Goal: Obtain resource: Obtain resource

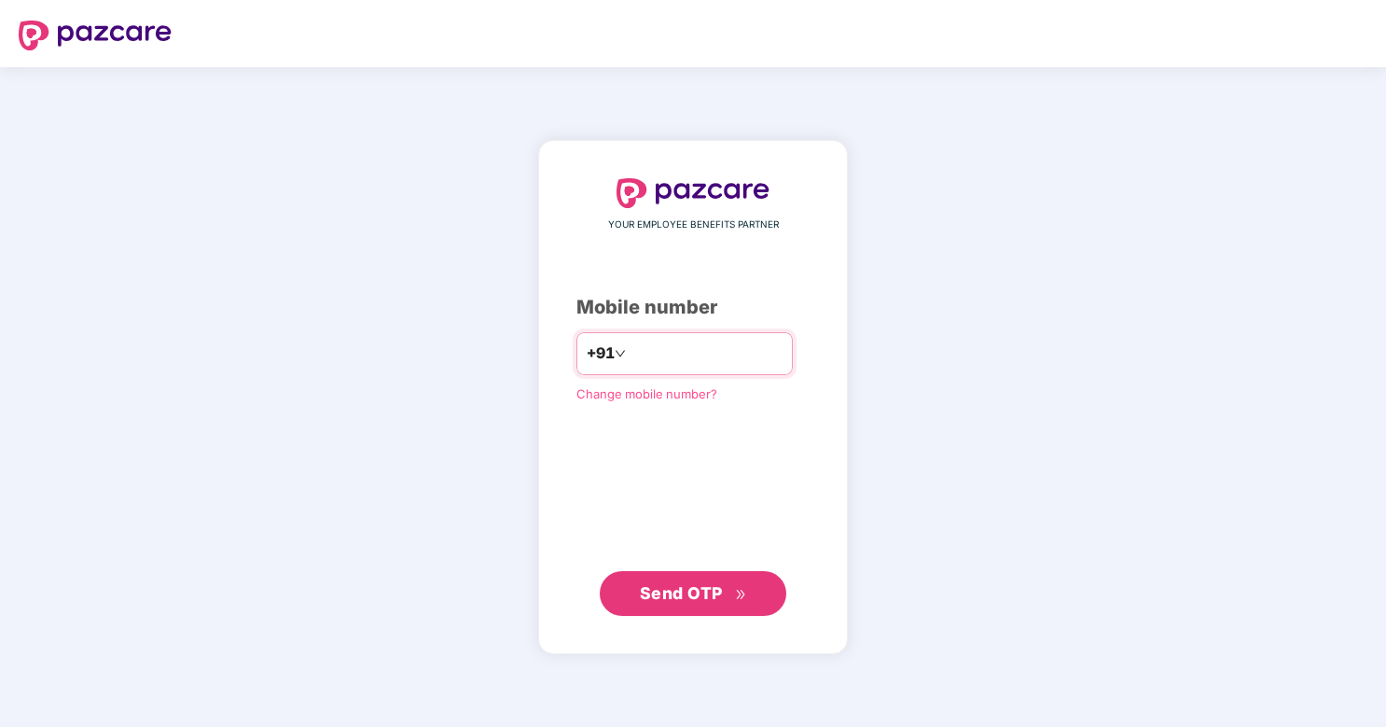
click at [676, 355] on input "number" at bounding box center [706, 354] width 153 height 30
type input "**********"
click at [683, 578] on button "Send OTP" at bounding box center [693, 592] width 187 height 45
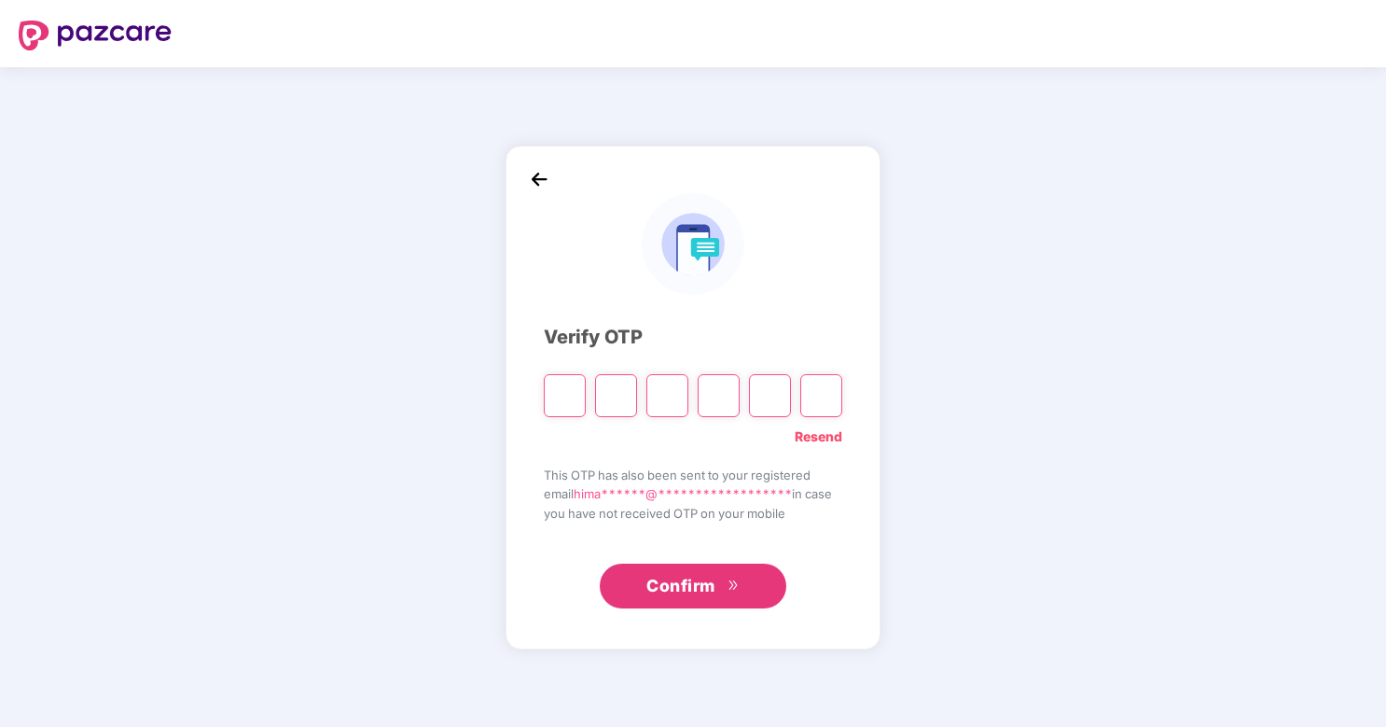
type input "*"
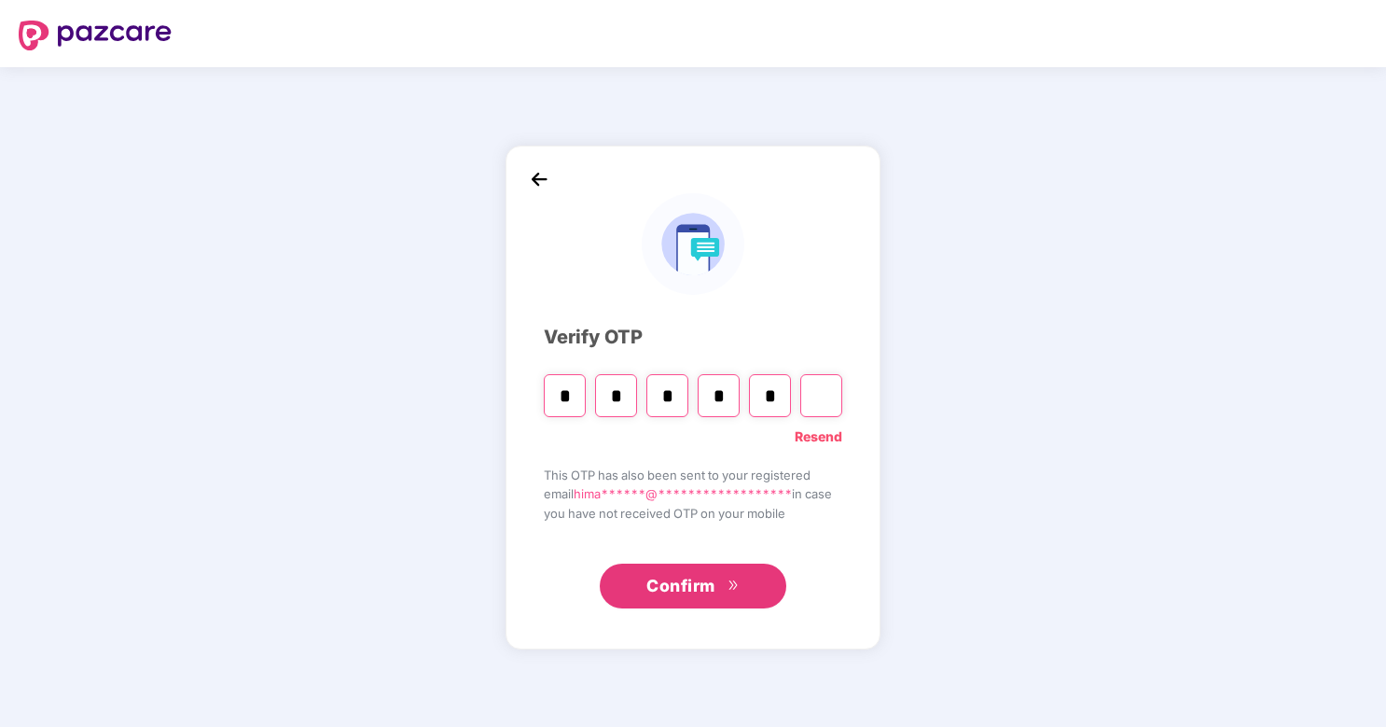
type input "*"
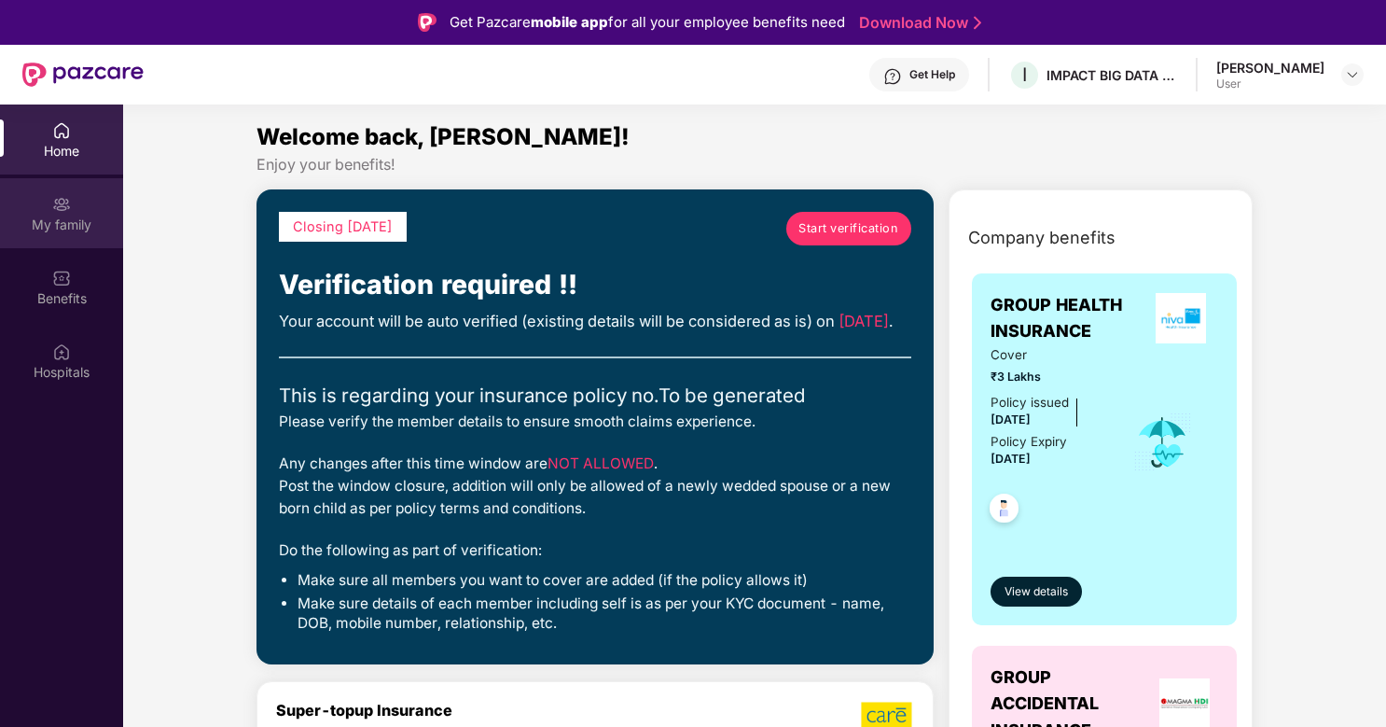
click at [30, 226] on div "My family" at bounding box center [61, 225] width 123 height 19
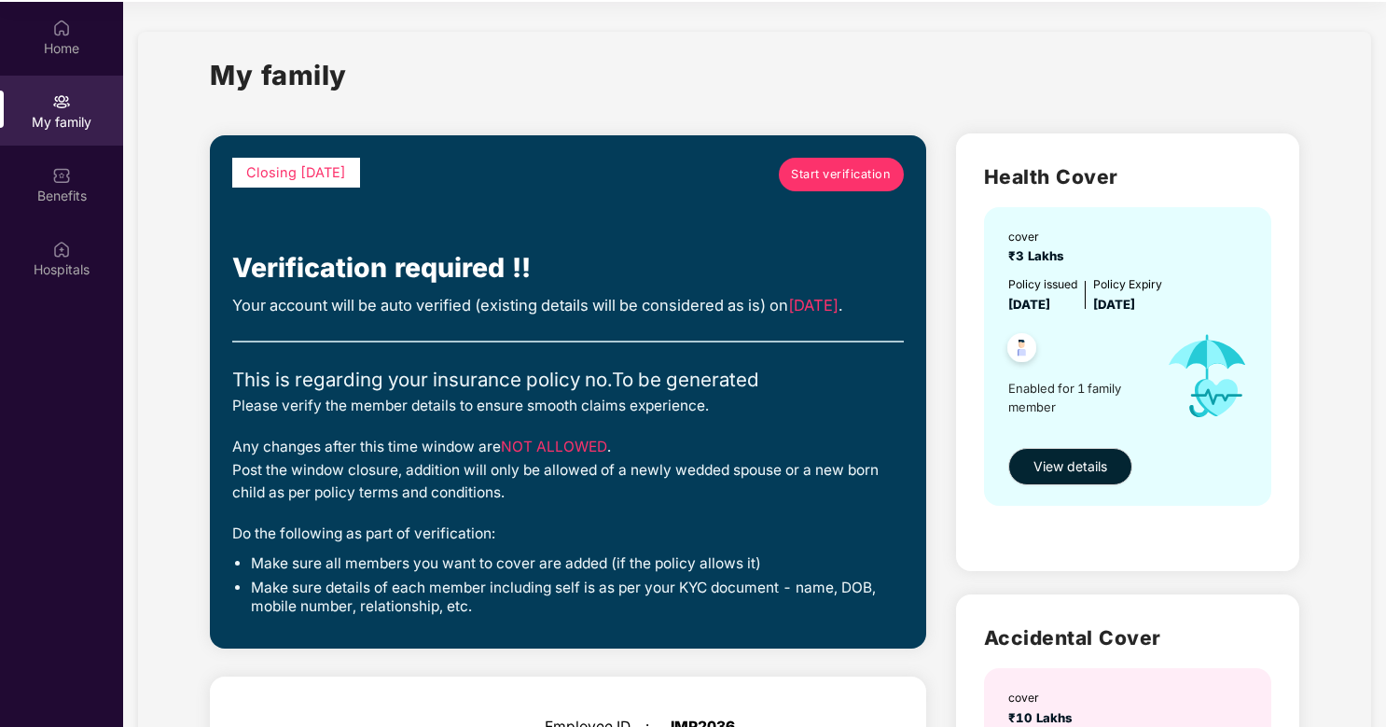
scroll to position [11, 0]
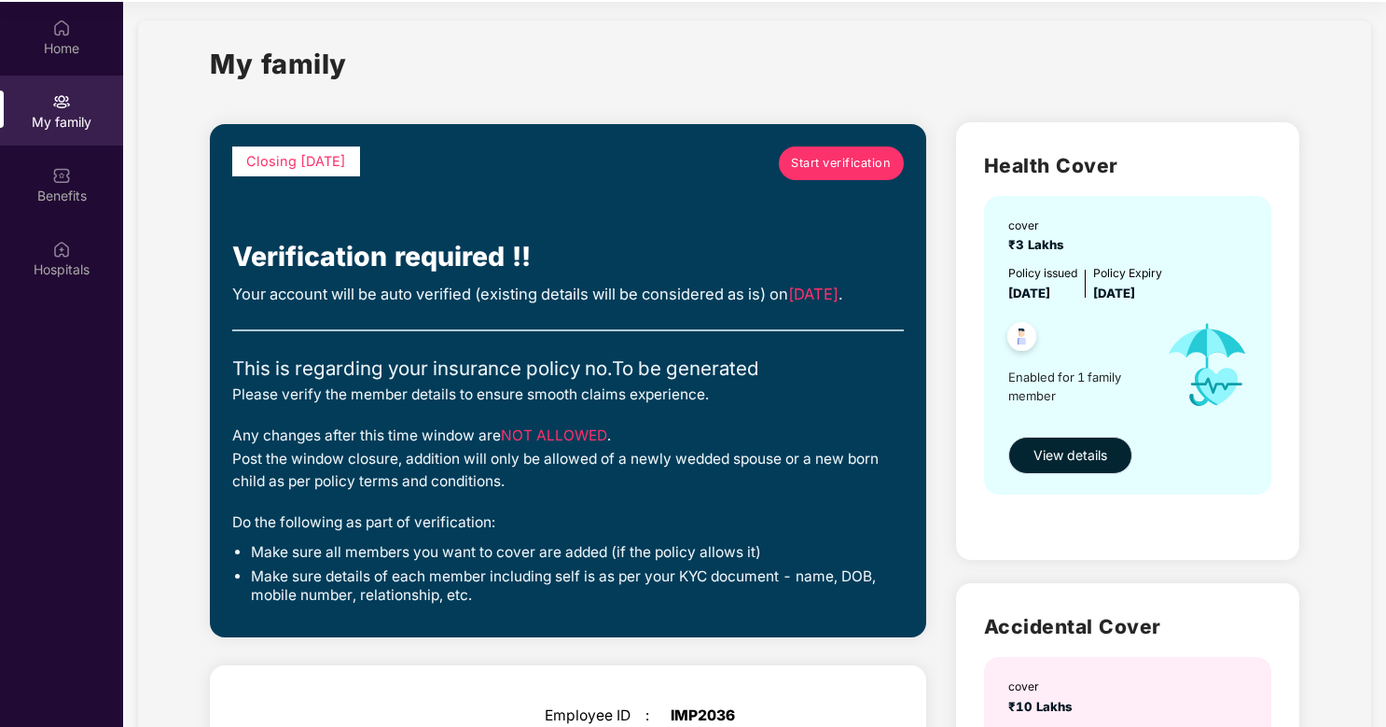
click at [1068, 465] on span "View details" at bounding box center [1071, 455] width 74 height 21
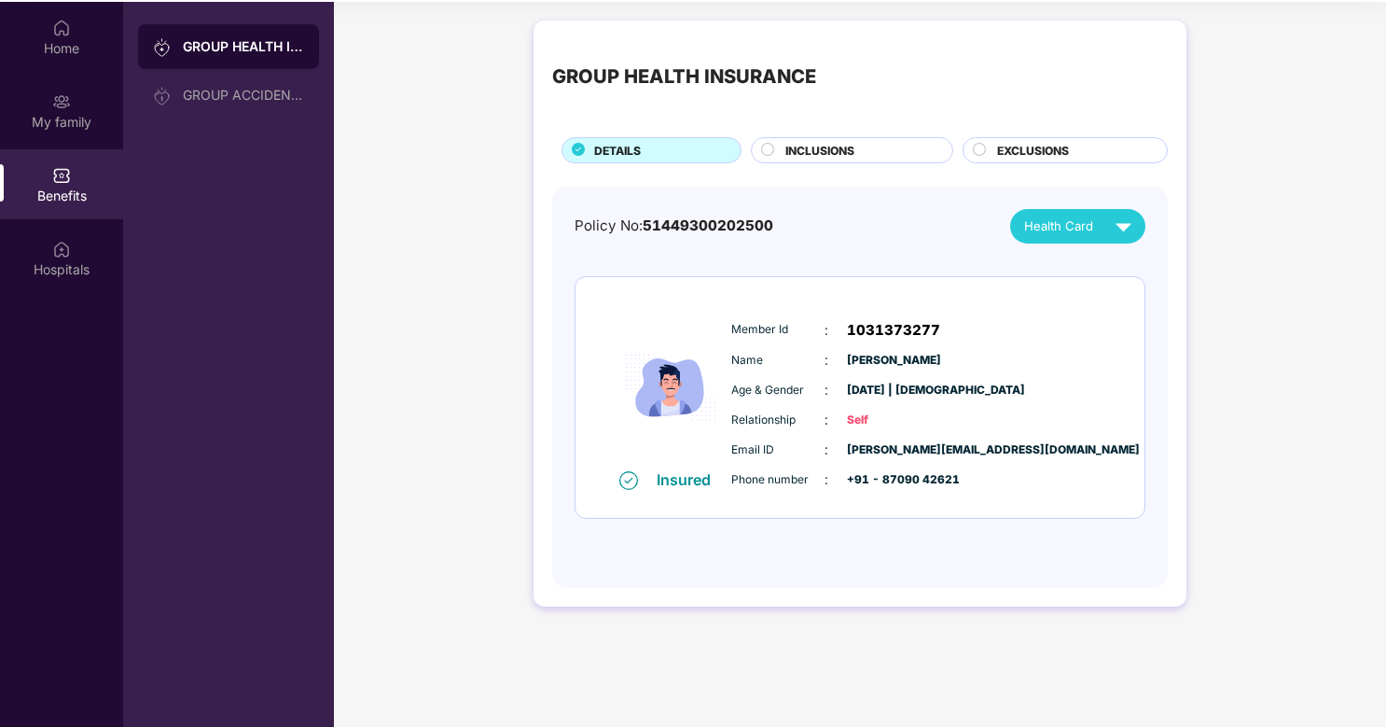
click at [825, 146] on span "INCLUSIONS" at bounding box center [820, 151] width 69 height 18
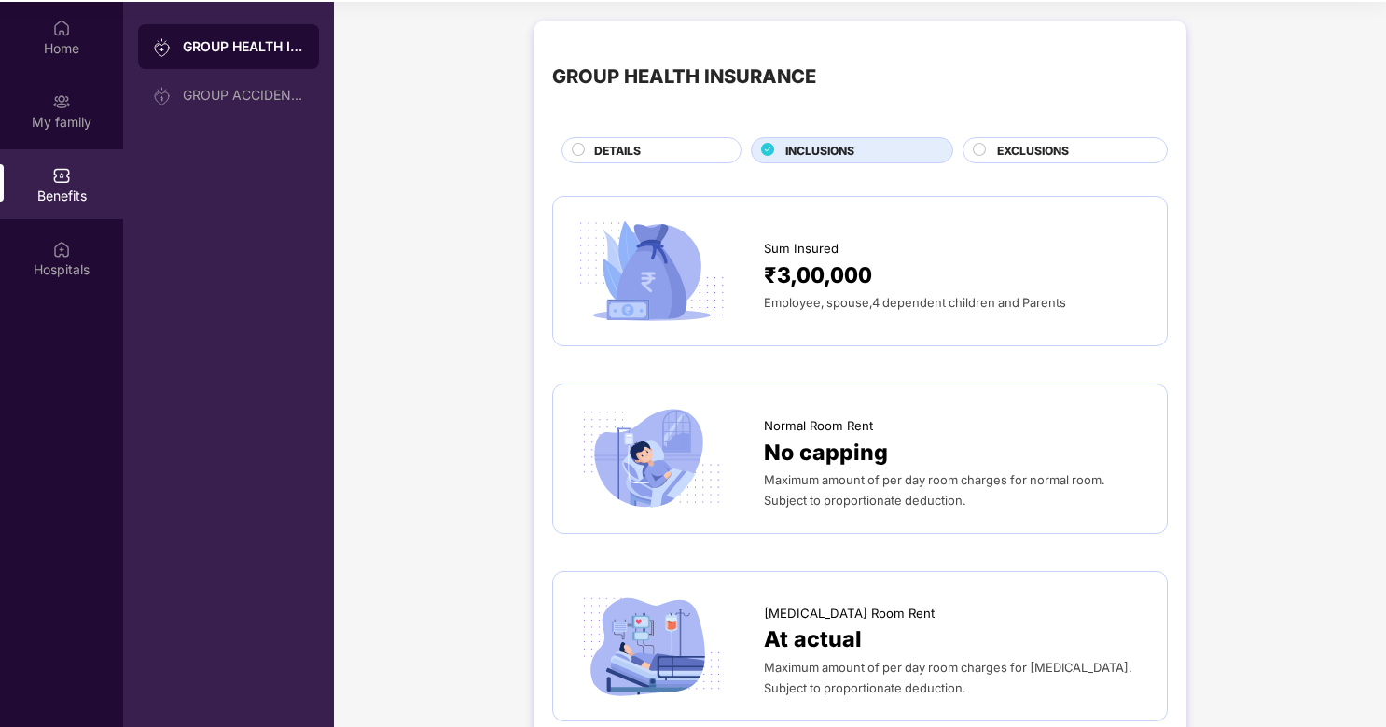
click at [998, 143] on span "EXCLUSIONS" at bounding box center [1033, 151] width 72 height 18
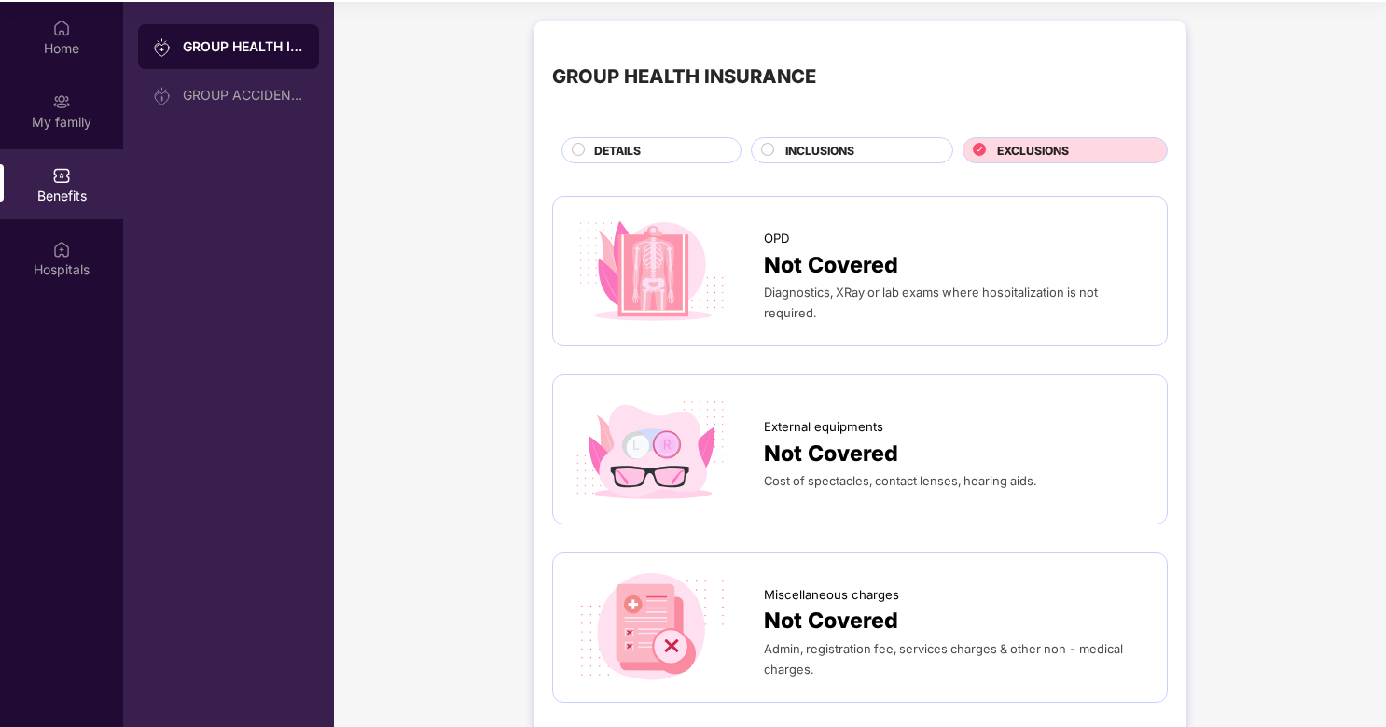
click at [670, 152] on div "DETAILS" at bounding box center [658, 152] width 146 height 21
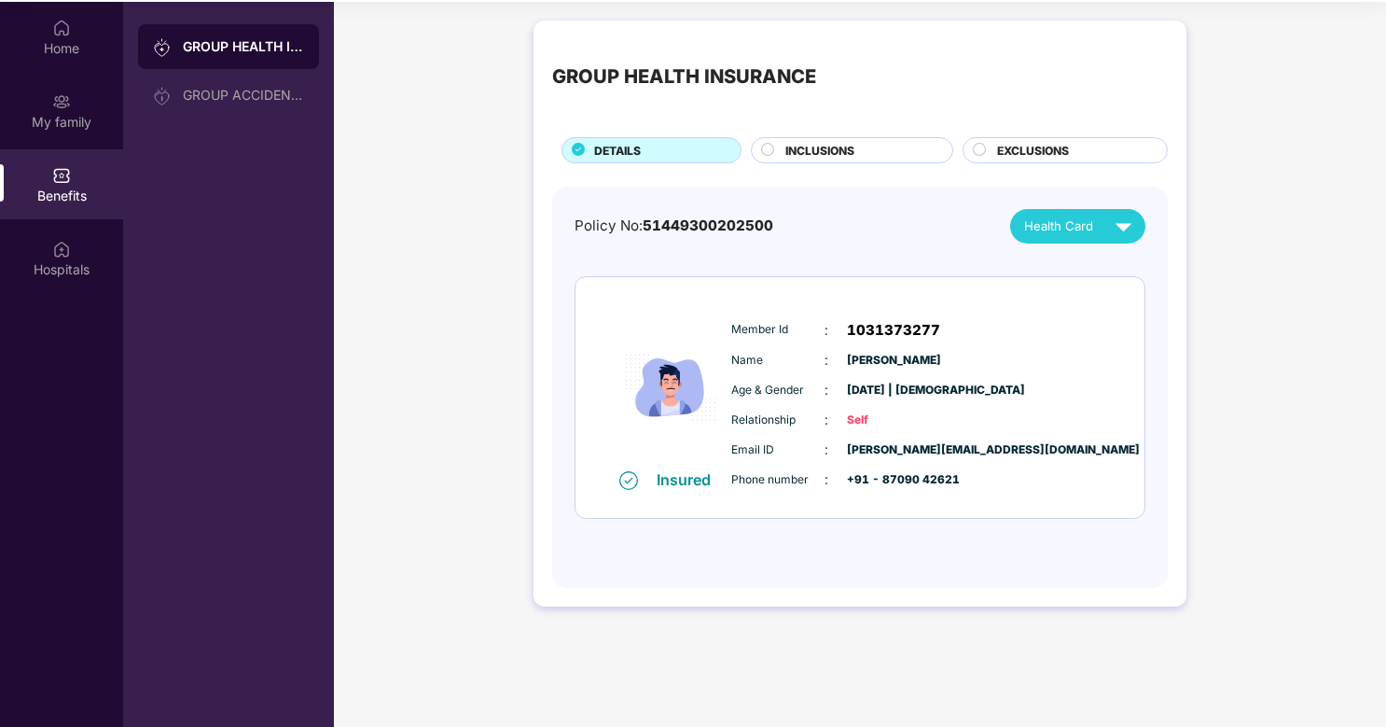
scroll to position [104, 0]
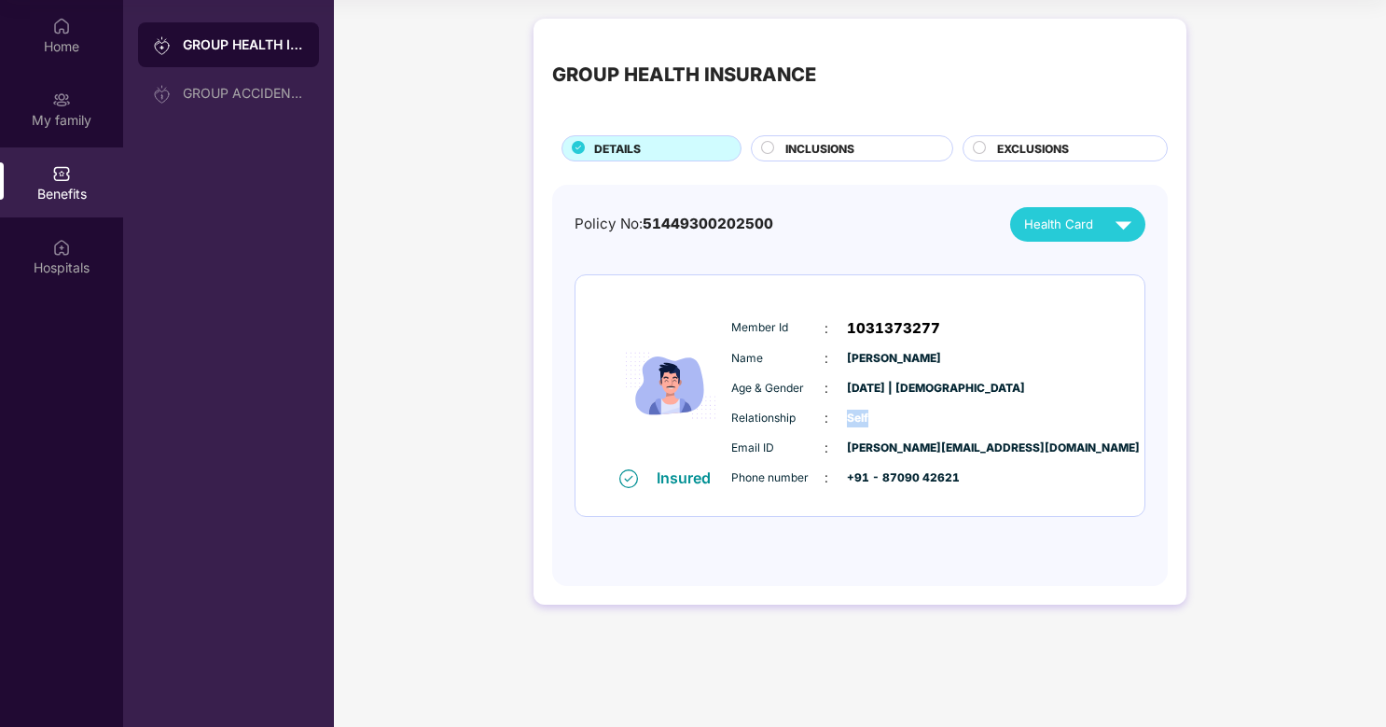
drag, startPoint x: 845, startPoint y: 416, endPoint x: 876, endPoint y: 416, distance: 30.8
click at [876, 416] on div "Relationship : Self" at bounding box center [916, 418] width 370 height 21
click at [244, 94] on div "GROUP ACCIDENTAL INSURANCE" at bounding box center [243, 93] width 121 height 15
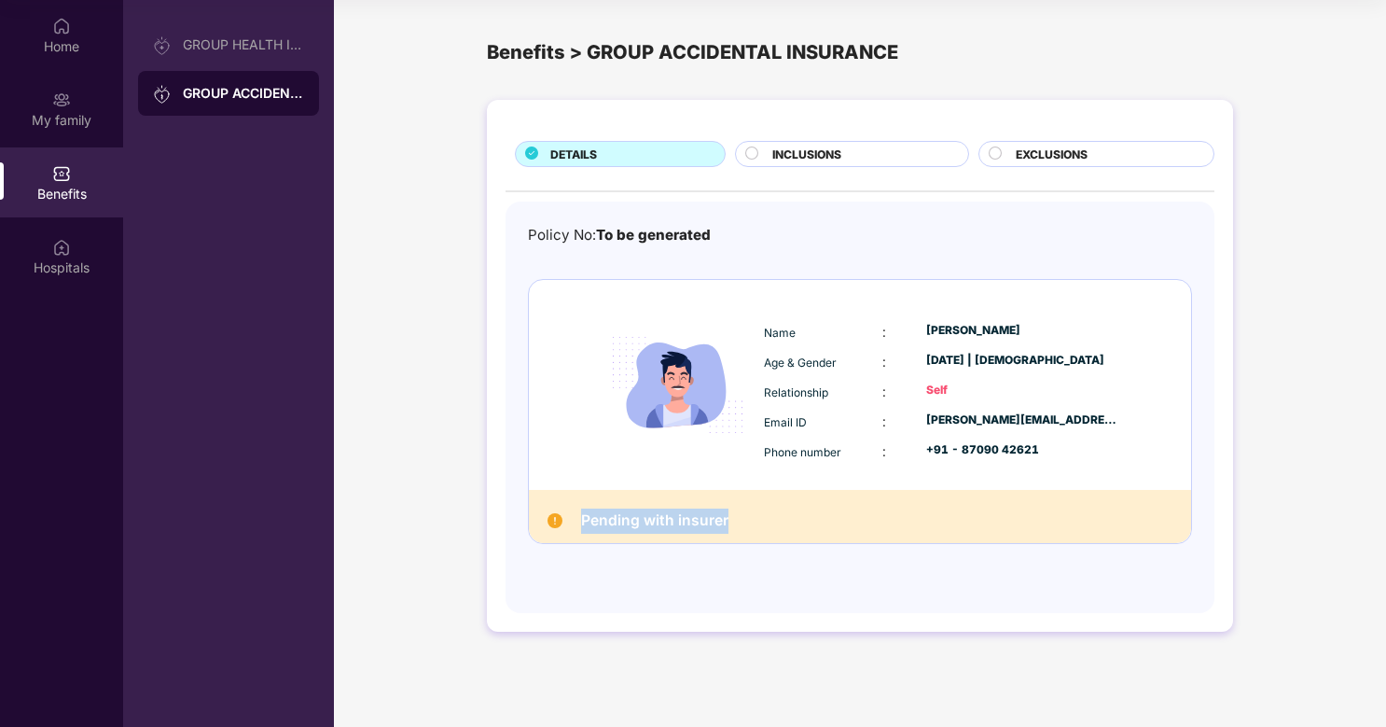
drag, startPoint x: 773, startPoint y: 519, endPoint x: 578, endPoint y: 518, distance: 195.9
click at [577, 518] on div "Pending with insurer" at bounding box center [860, 516] width 662 height 53
click at [648, 528] on h2 "Pending with insurer" at bounding box center [654, 521] width 147 height 25
click at [815, 161] on span "INCLUSIONS" at bounding box center [807, 155] width 69 height 18
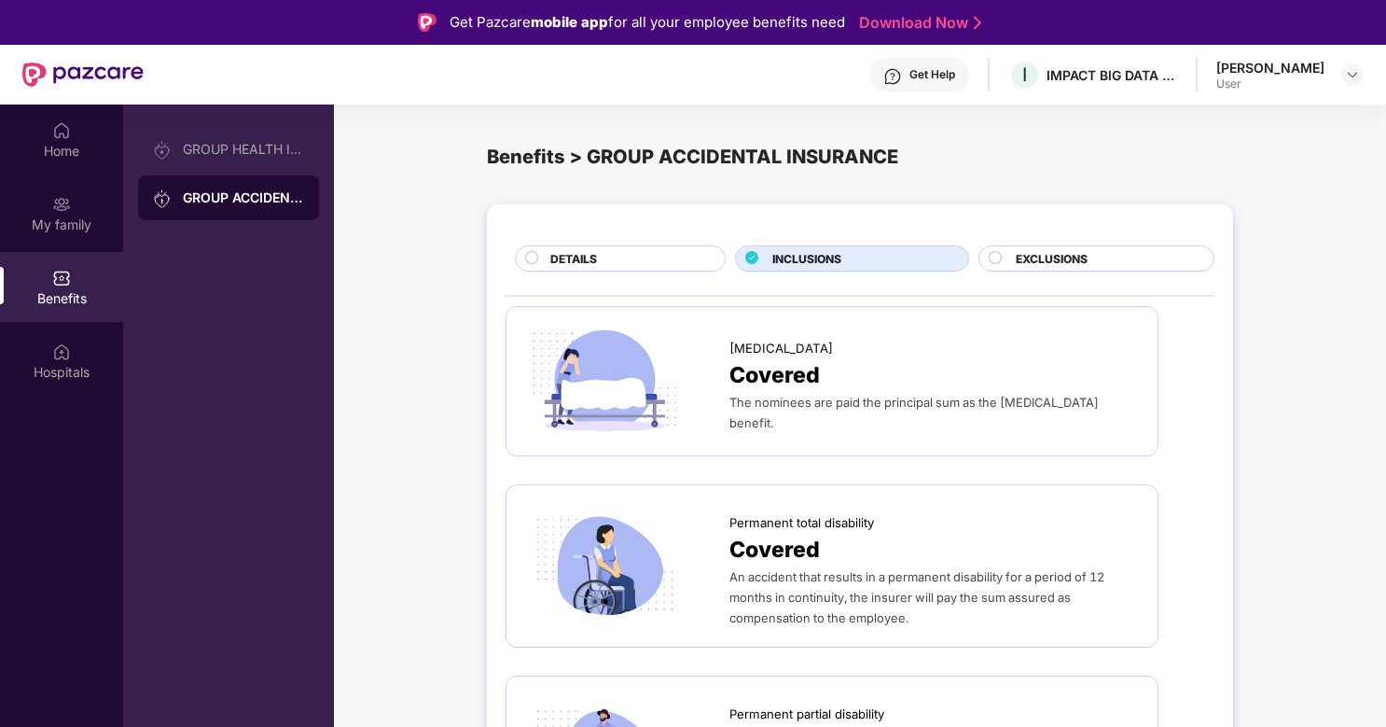
click at [1093, 268] on div "EXCLUSIONS" at bounding box center [1106, 260] width 198 height 21
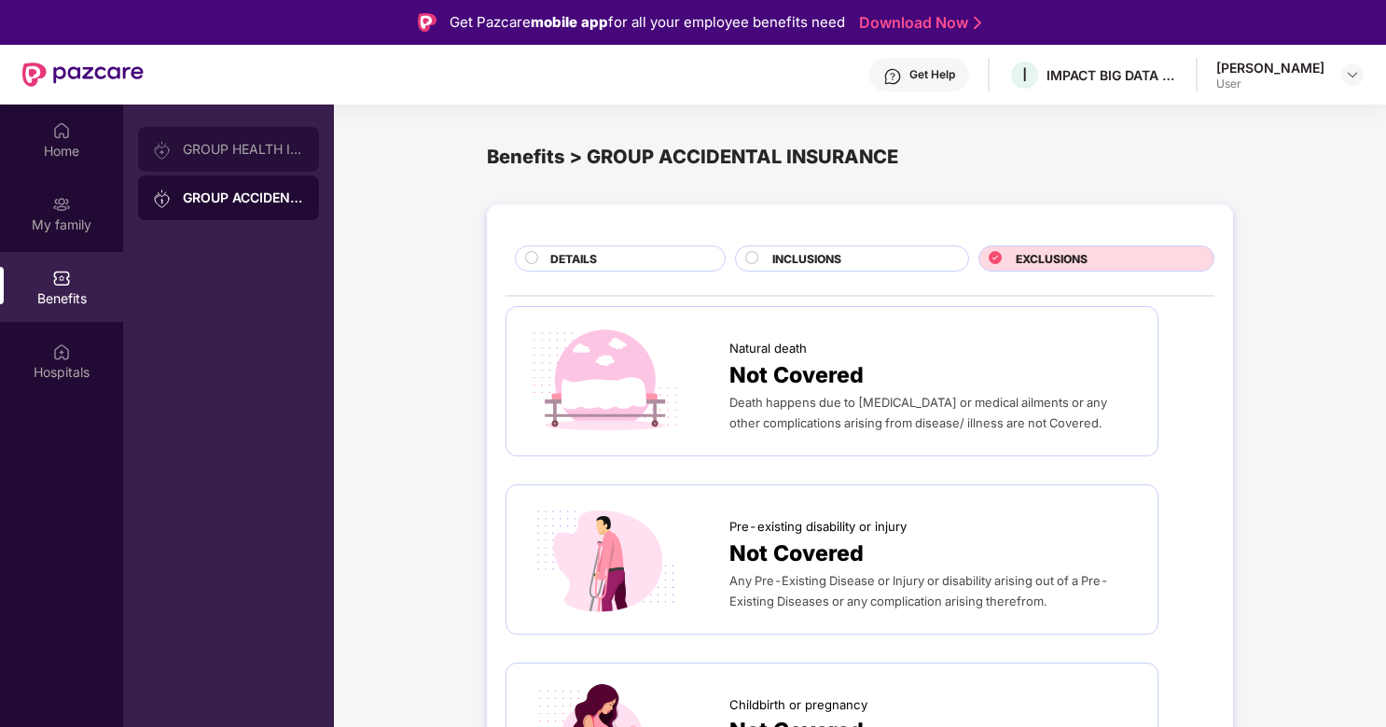
click at [160, 146] on img at bounding box center [162, 150] width 19 height 19
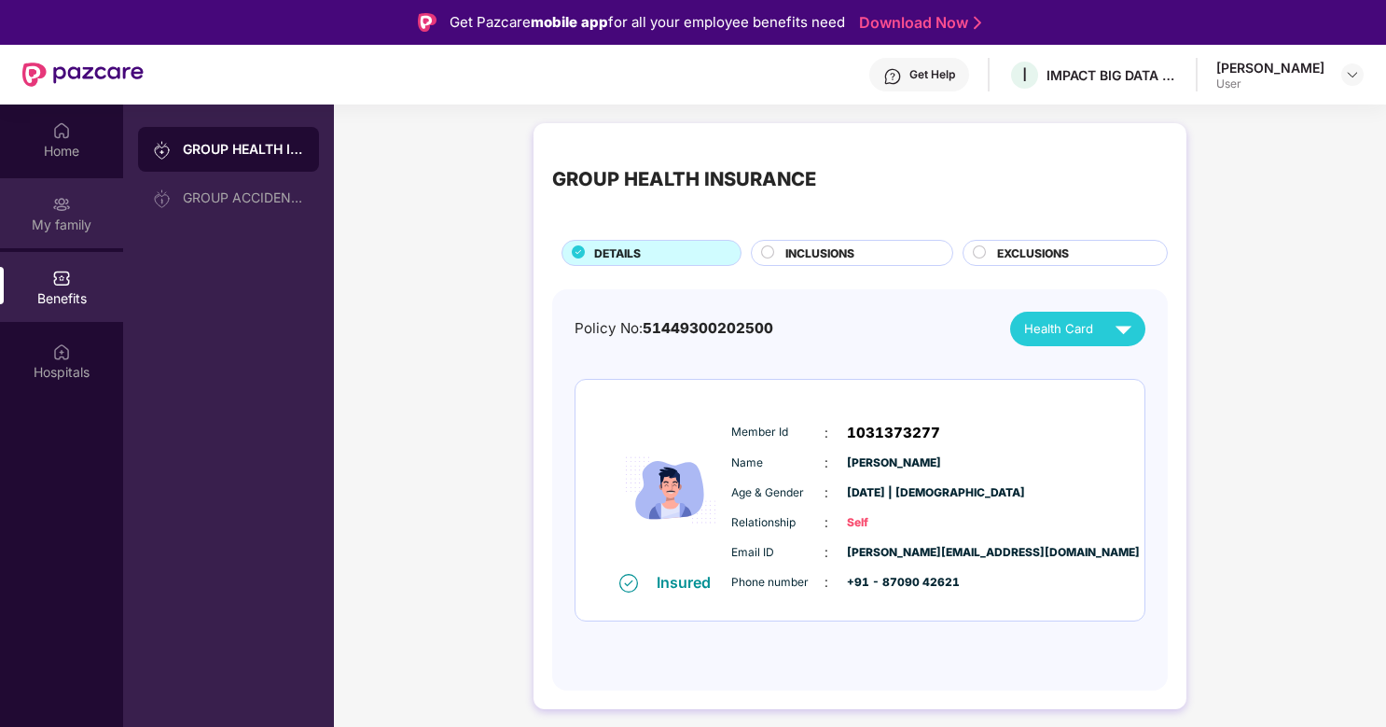
click at [53, 225] on div "My family" at bounding box center [61, 225] width 123 height 19
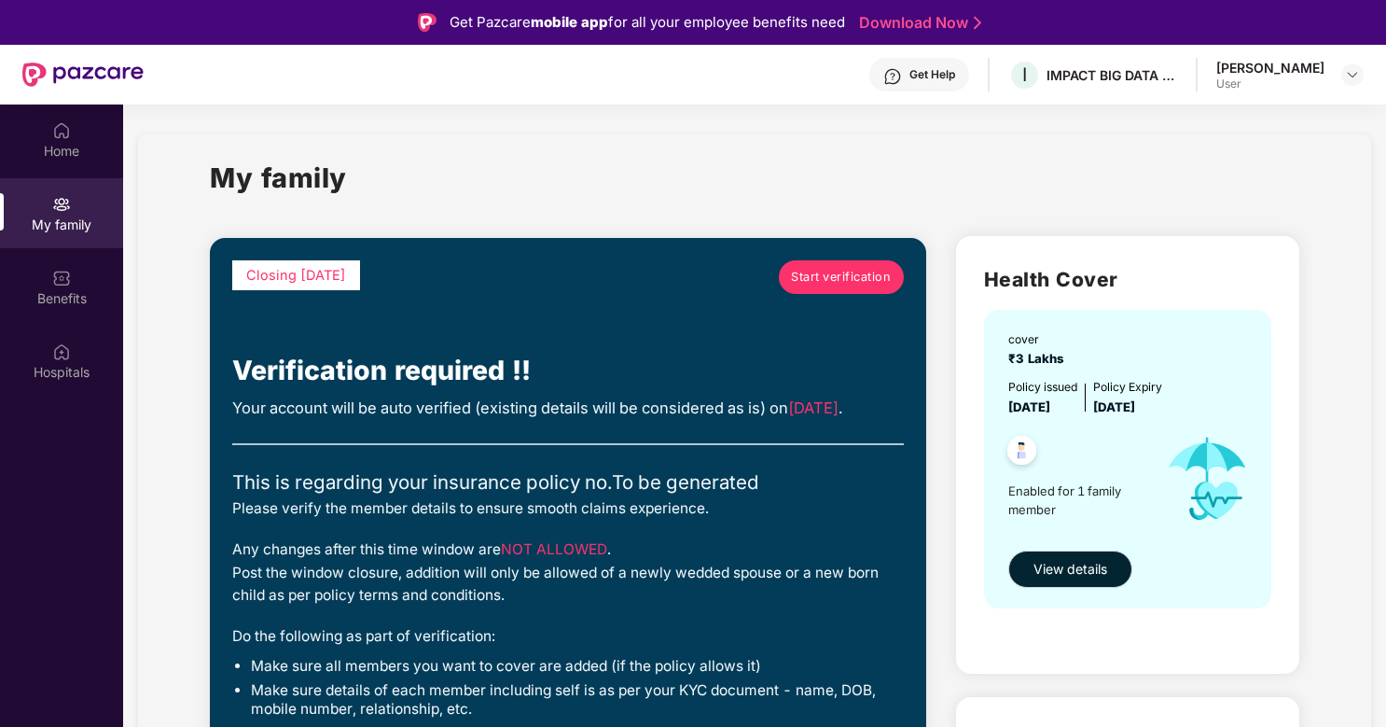
scroll to position [23, 0]
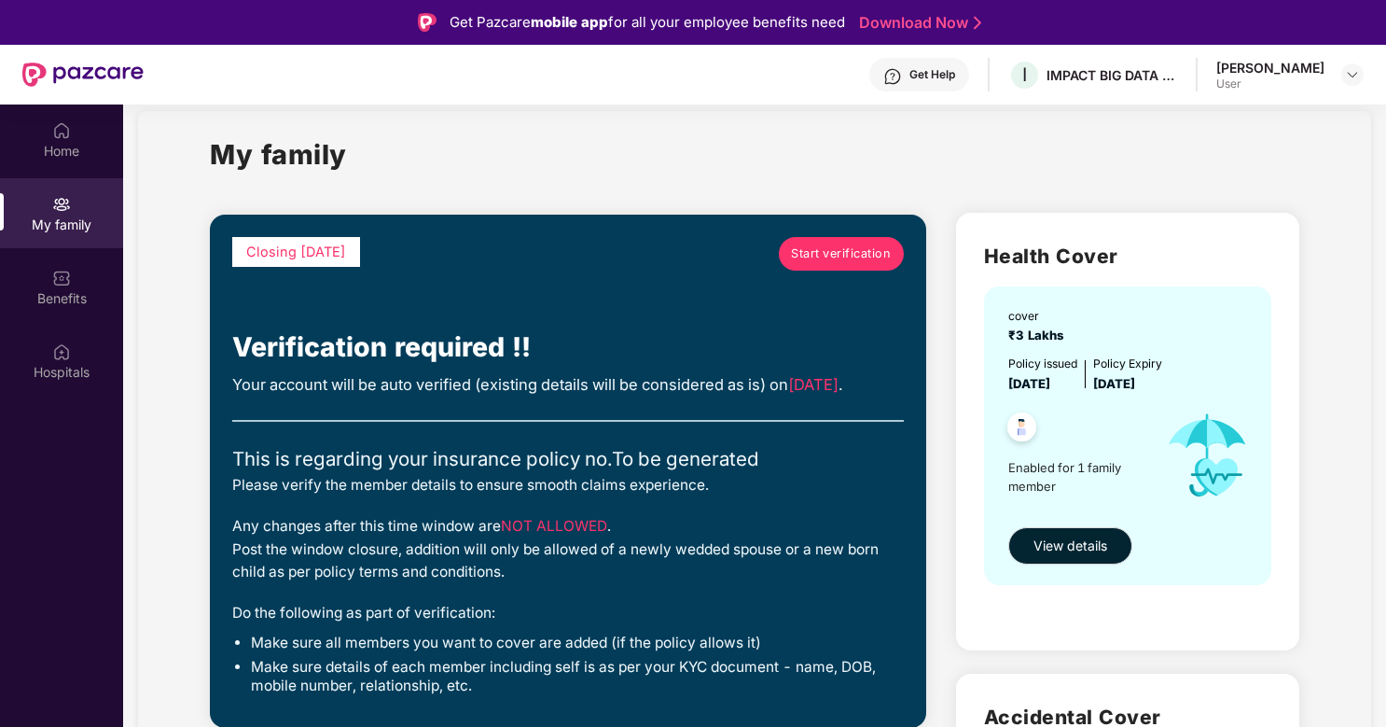
click at [786, 260] on link "Start verification" at bounding box center [841, 254] width 125 height 34
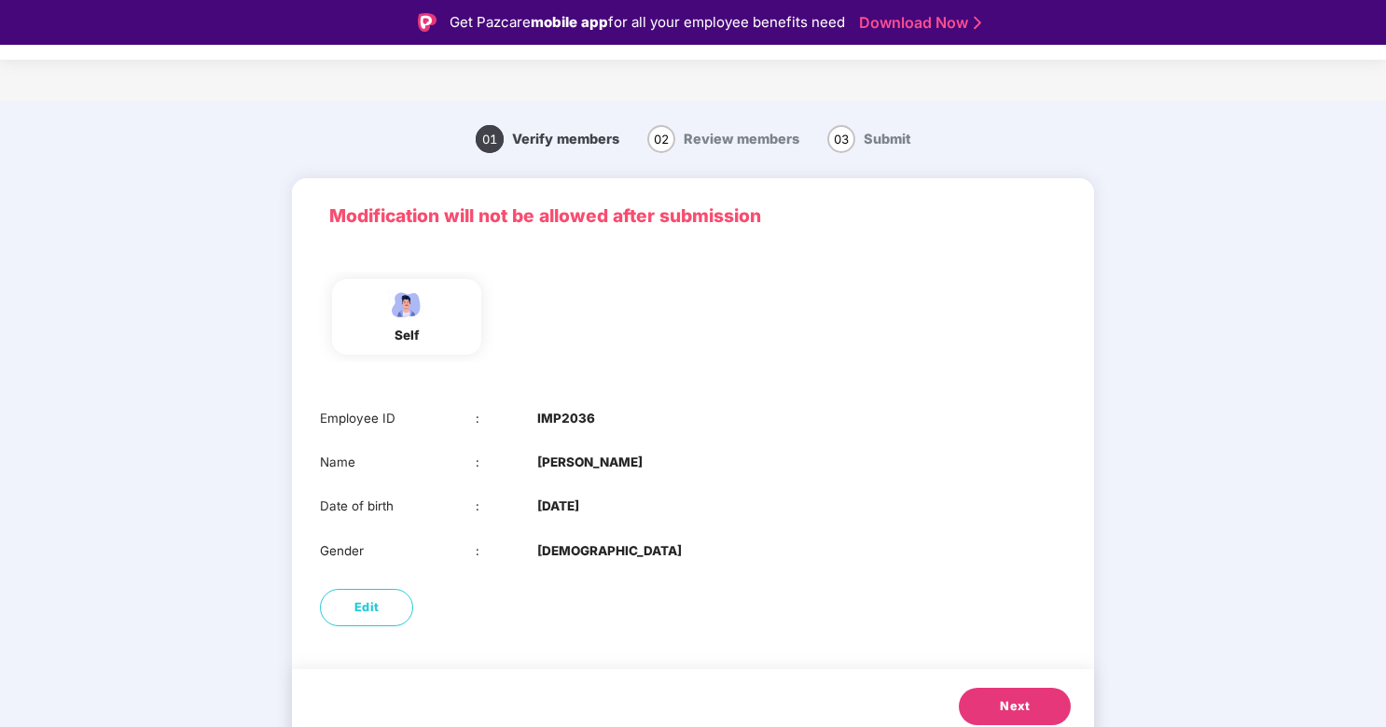
scroll to position [15, 0]
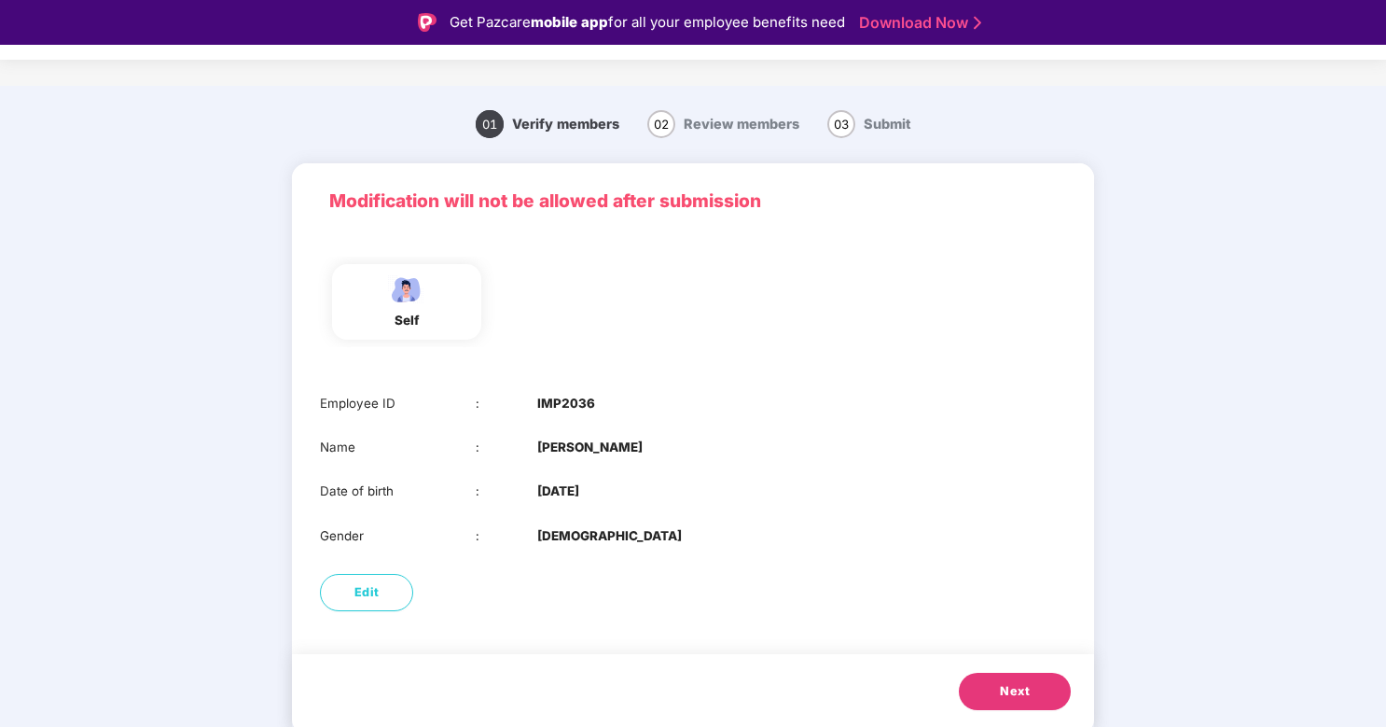
click at [1017, 682] on span "Next" at bounding box center [1015, 691] width 30 height 19
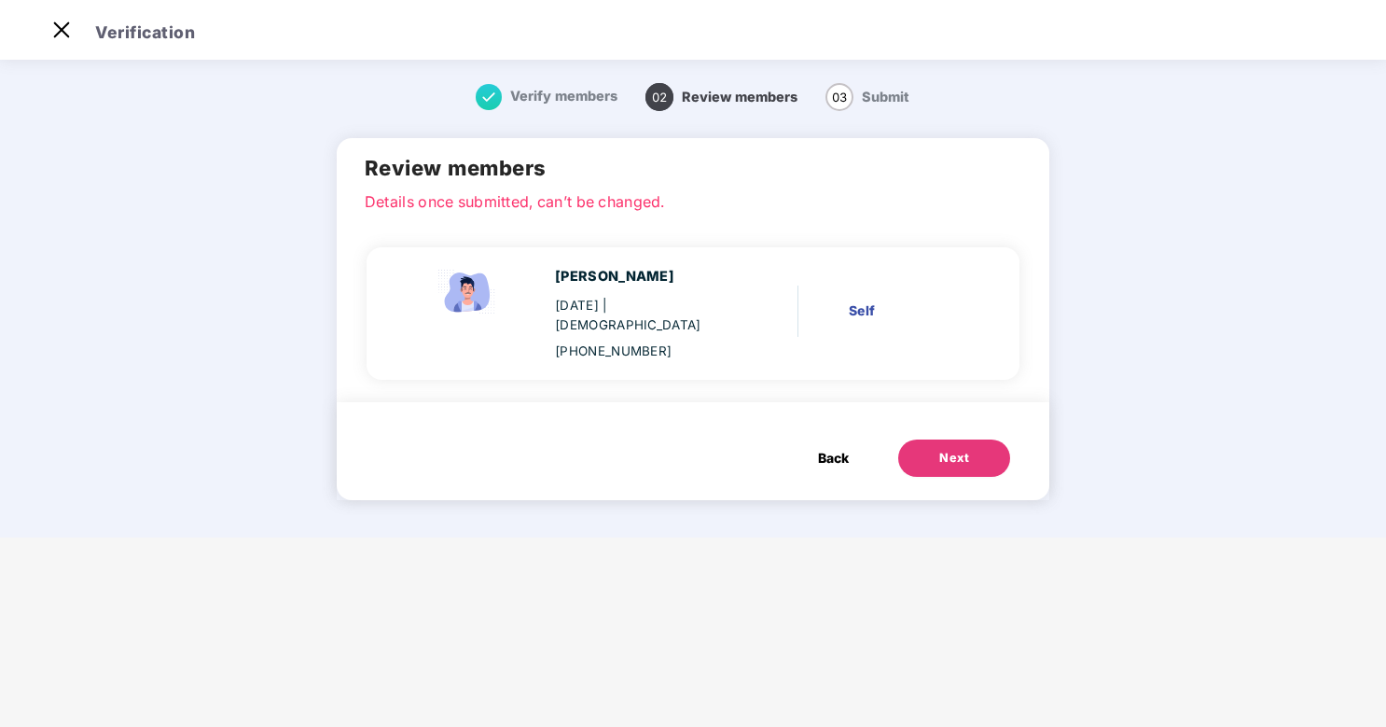
scroll to position [0, 0]
click at [865, 300] on div "Self" at bounding box center [907, 310] width 116 height 21
click at [654, 313] on span "| [DEMOGRAPHIC_DATA]" at bounding box center [628, 315] width 146 height 35
click at [594, 266] on div "[PERSON_NAME]" at bounding box center [642, 276] width 175 height 21
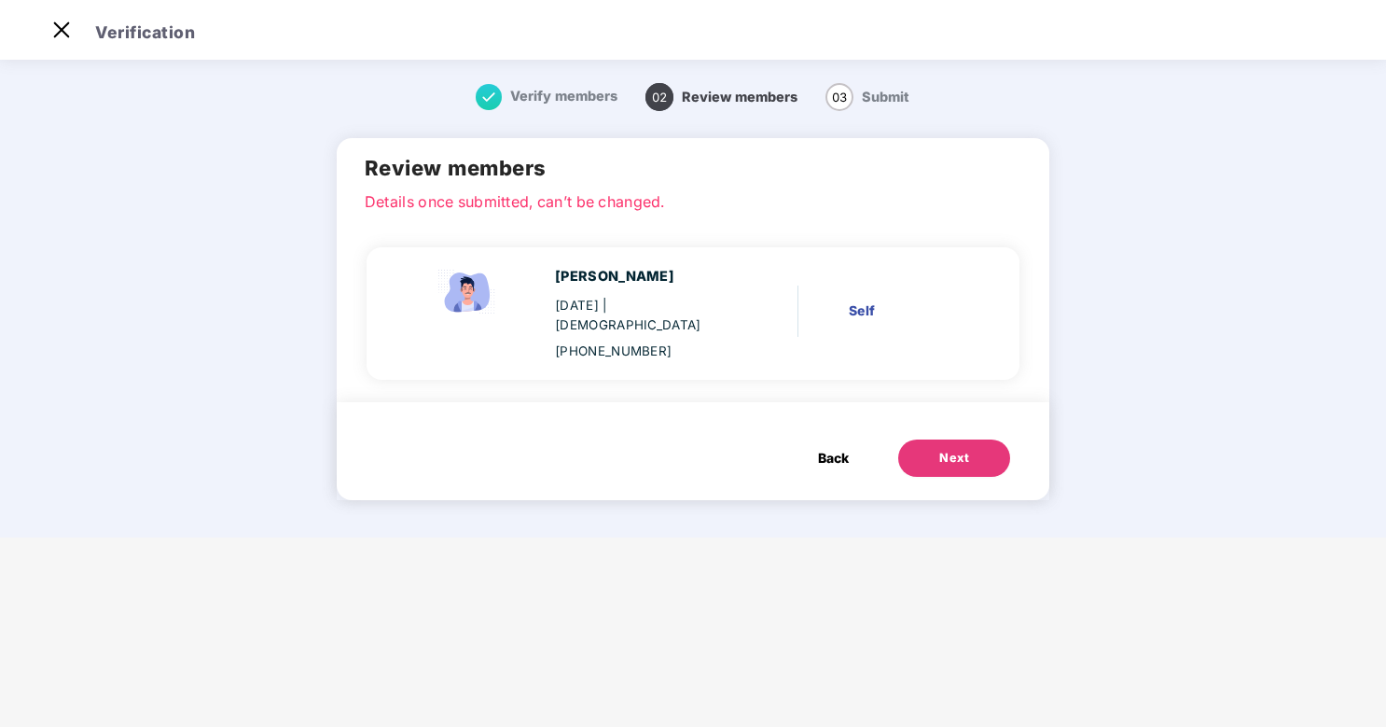
click at [823, 448] on span "Back" at bounding box center [833, 458] width 31 height 21
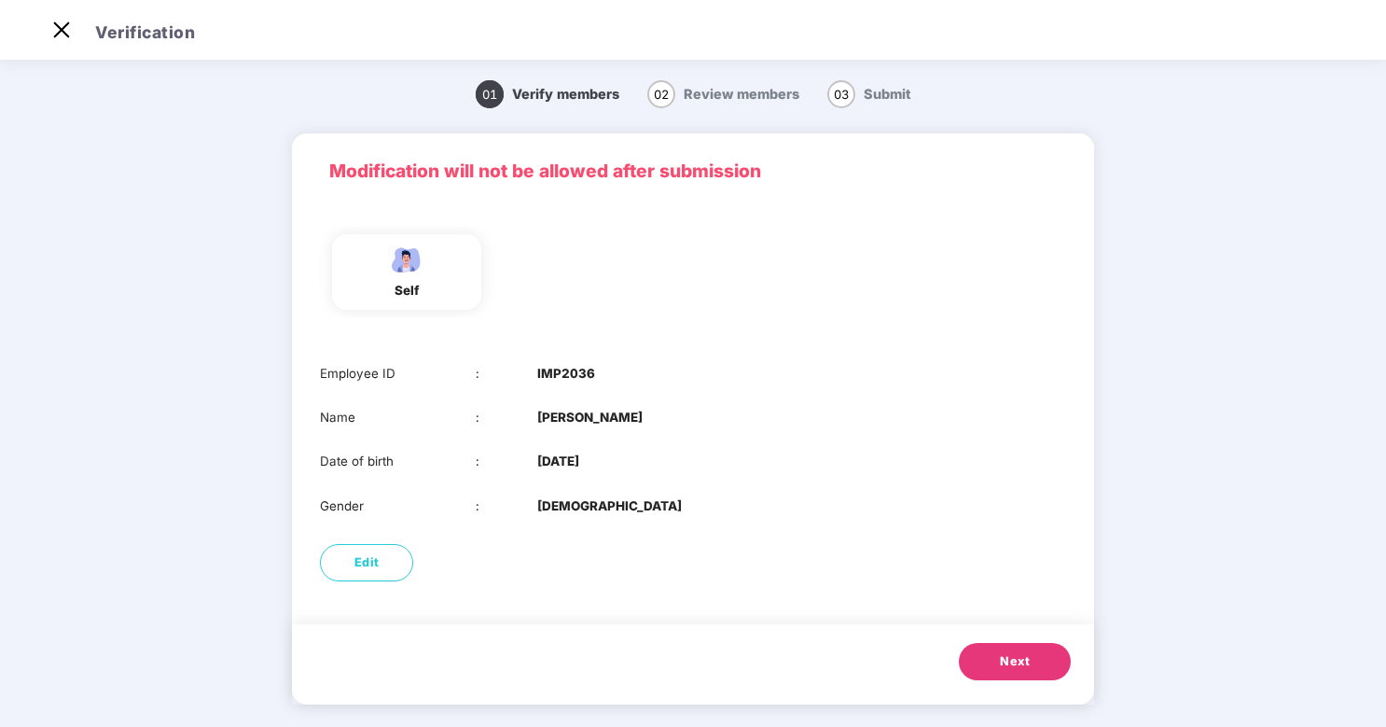
scroll to position [15, 0]
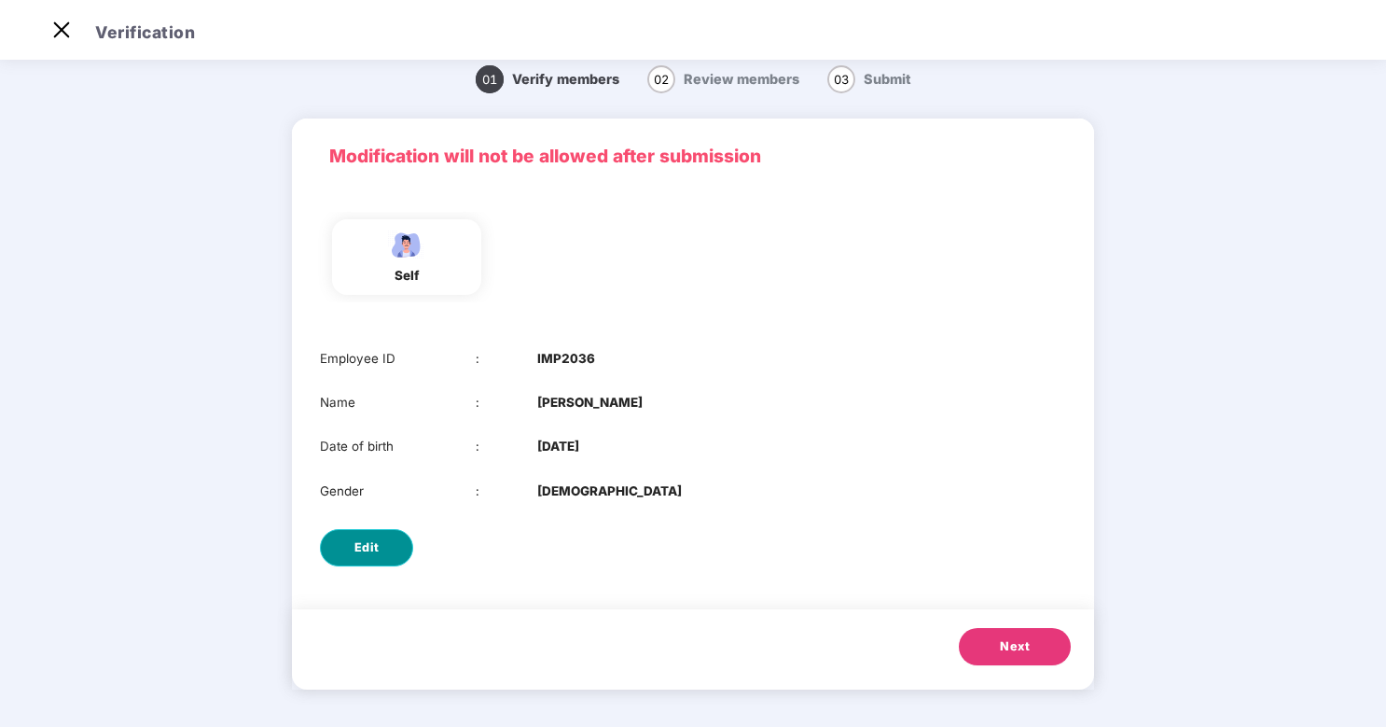
click at [336, 536] on button "Edit" at bounding box center [366, 547] width 93 height 37
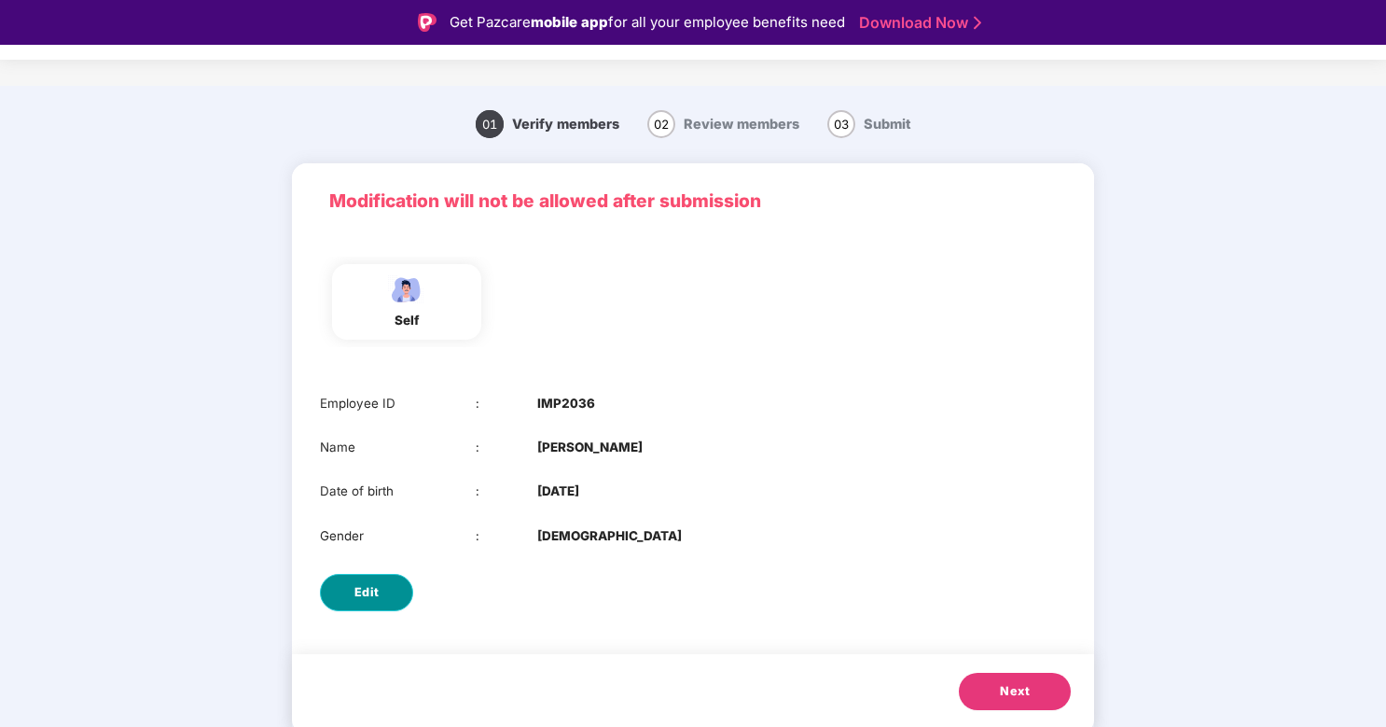
select select "****"
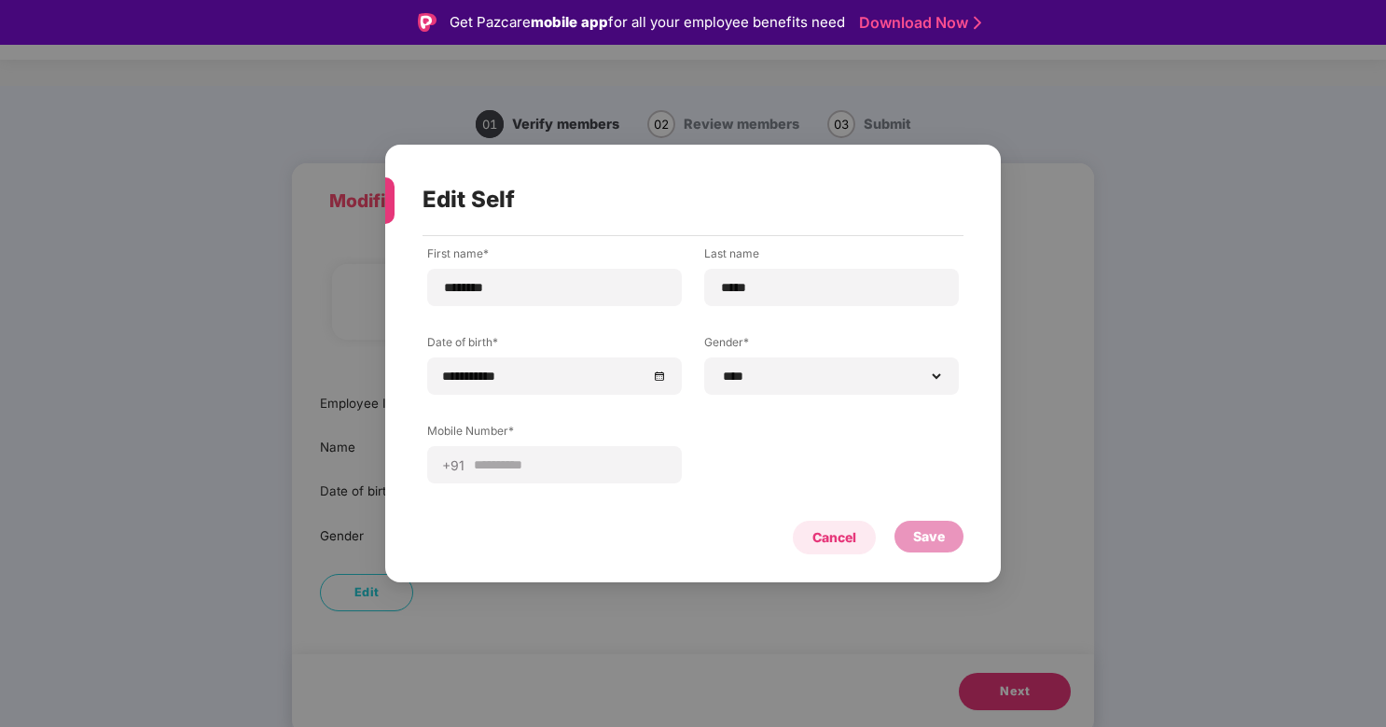
click at [837, 534] on div "Cancel" at bounding box center [835, 537] width 44 height 21
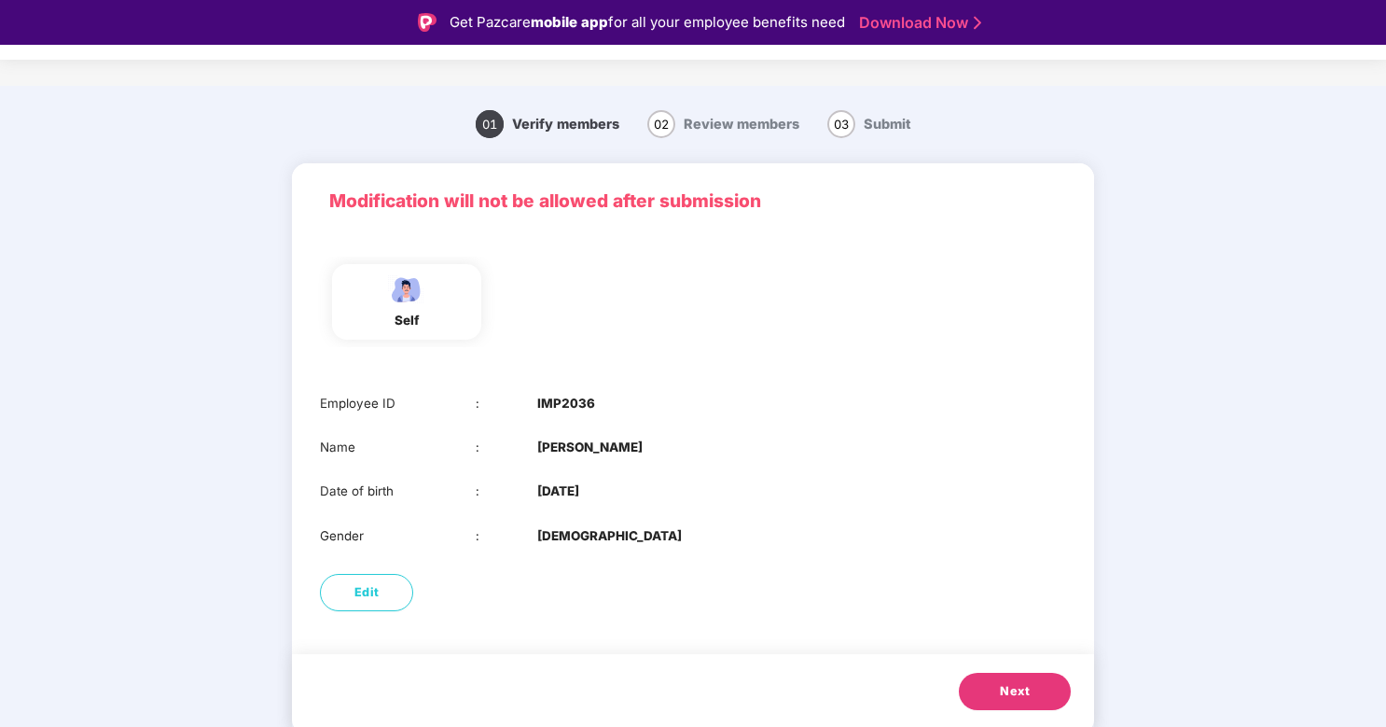
scroll to position [45, 0]
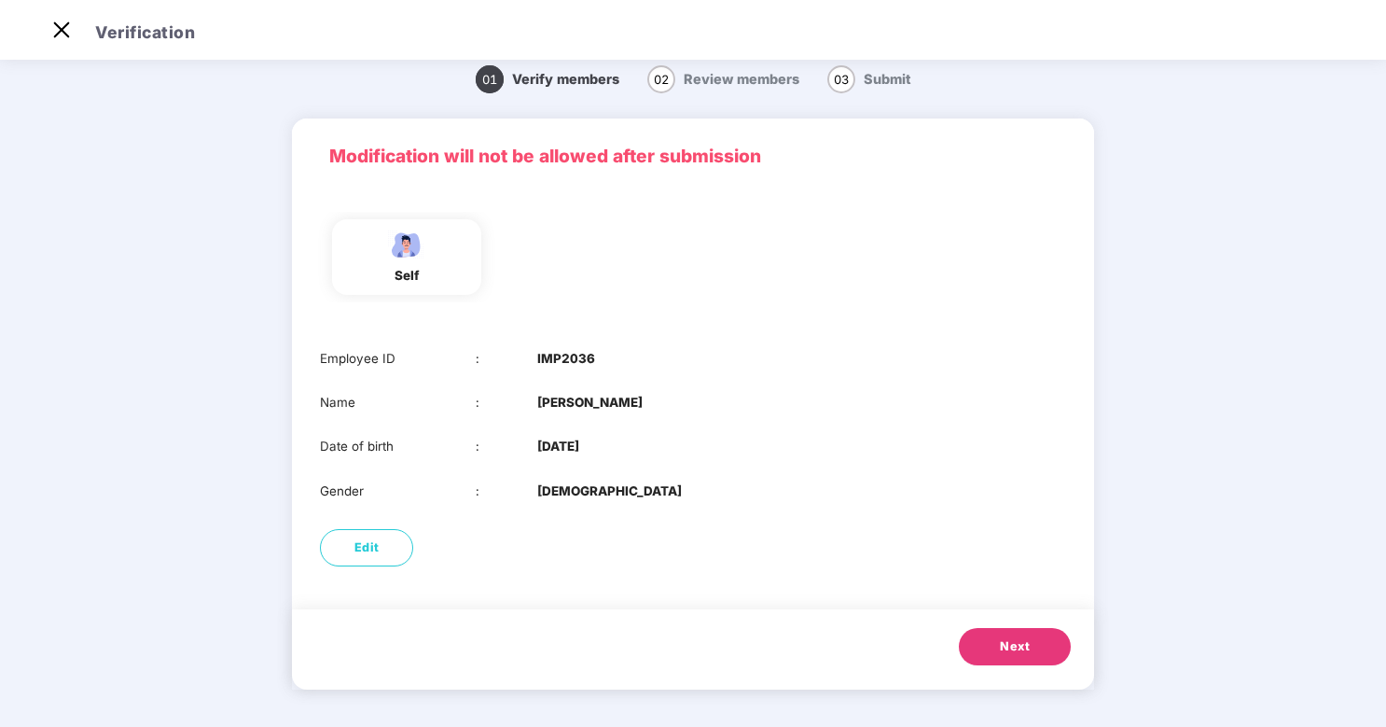
click at [1006, 637] on span "Next" at bounding box center [1015, 646] width 30 height 19
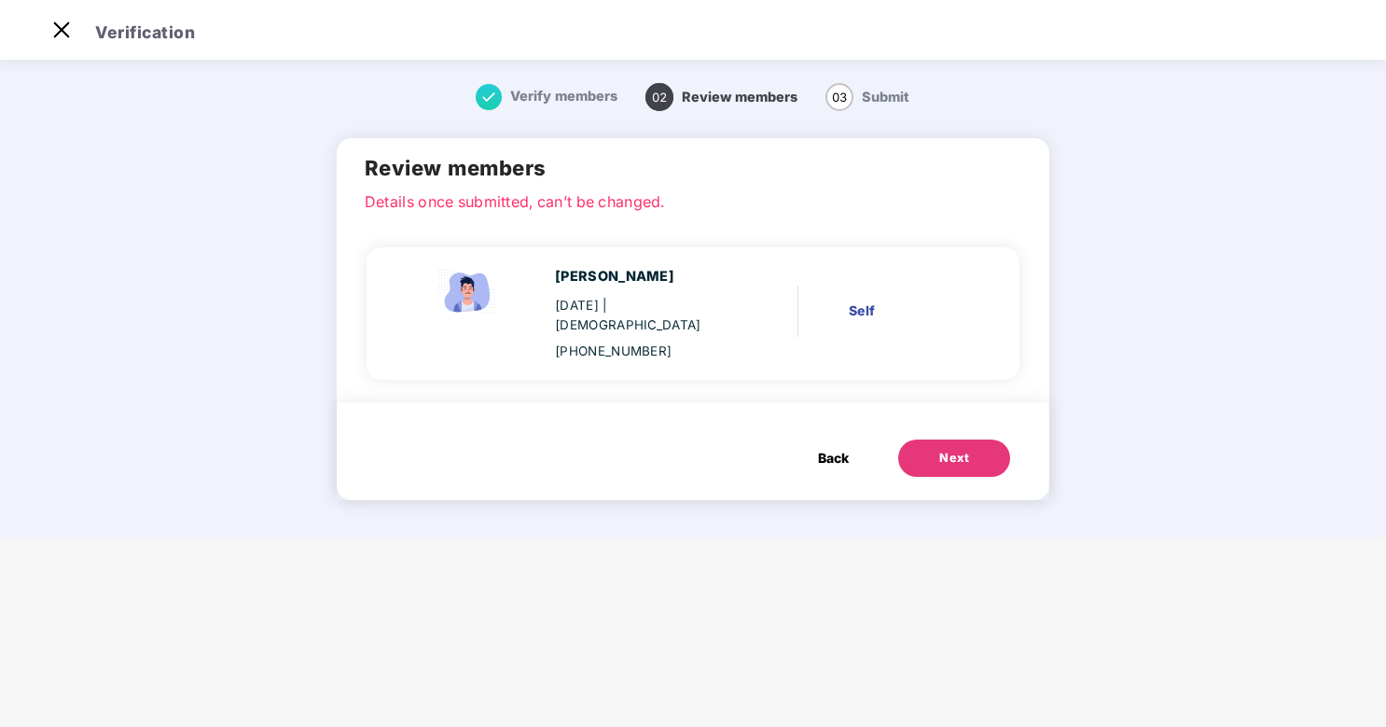
scroll to position [0, 0]
click at [960, 448] on button "Next" at bounding box center [955, 457] width 112 height 37
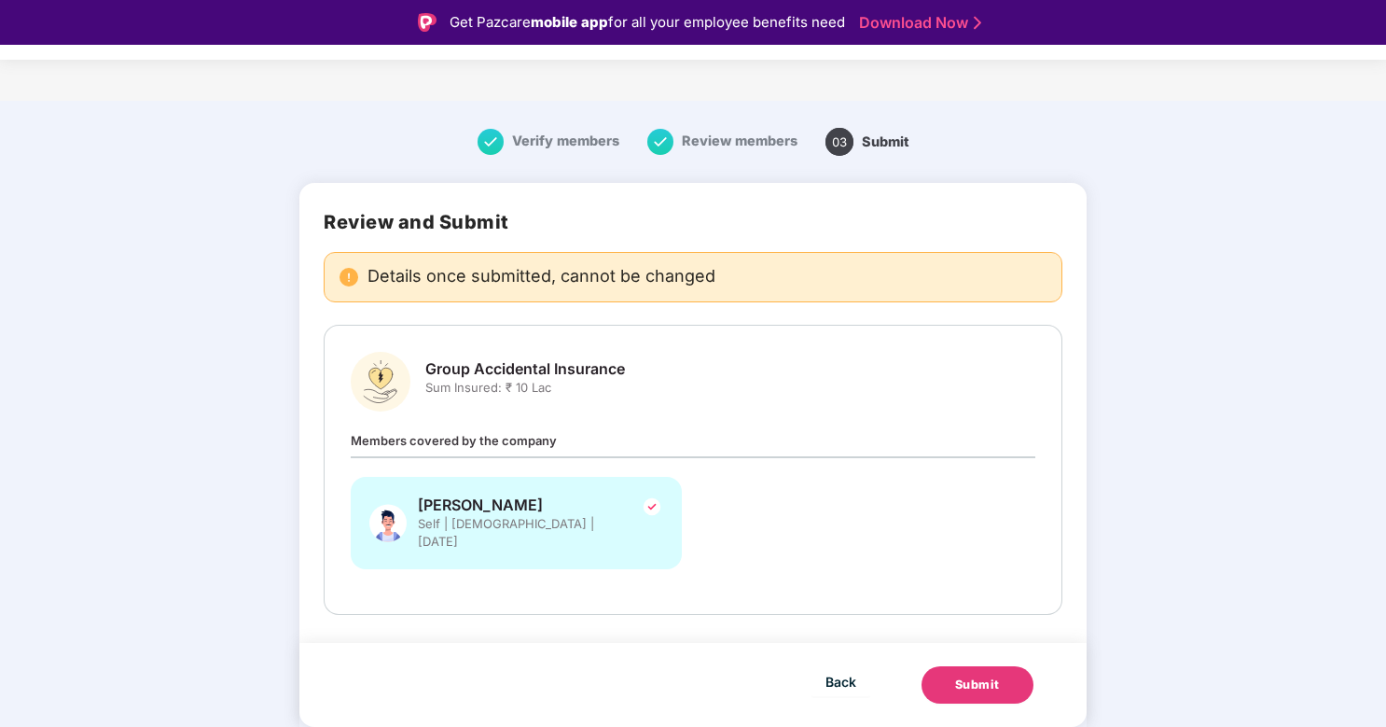
click at [480, 430] on div "Members covered by the company [PERSON_NAME] Self | [DEMOGRAPHIC_DATA] | [DATE]" at bounding box center [693, 509] width 684 height 158
click at [480, 437] on span "Members covered by the company" at bounding box center [454, 440] width 206 height 15
click at [507, 443] on span "Members covered by the company" at bounding box center [454, 440] width 206 height 15
drag, startPoint x: 560, startPoint y: 437, endPoint x: 285, endPoint y: 447, distance: 275.4
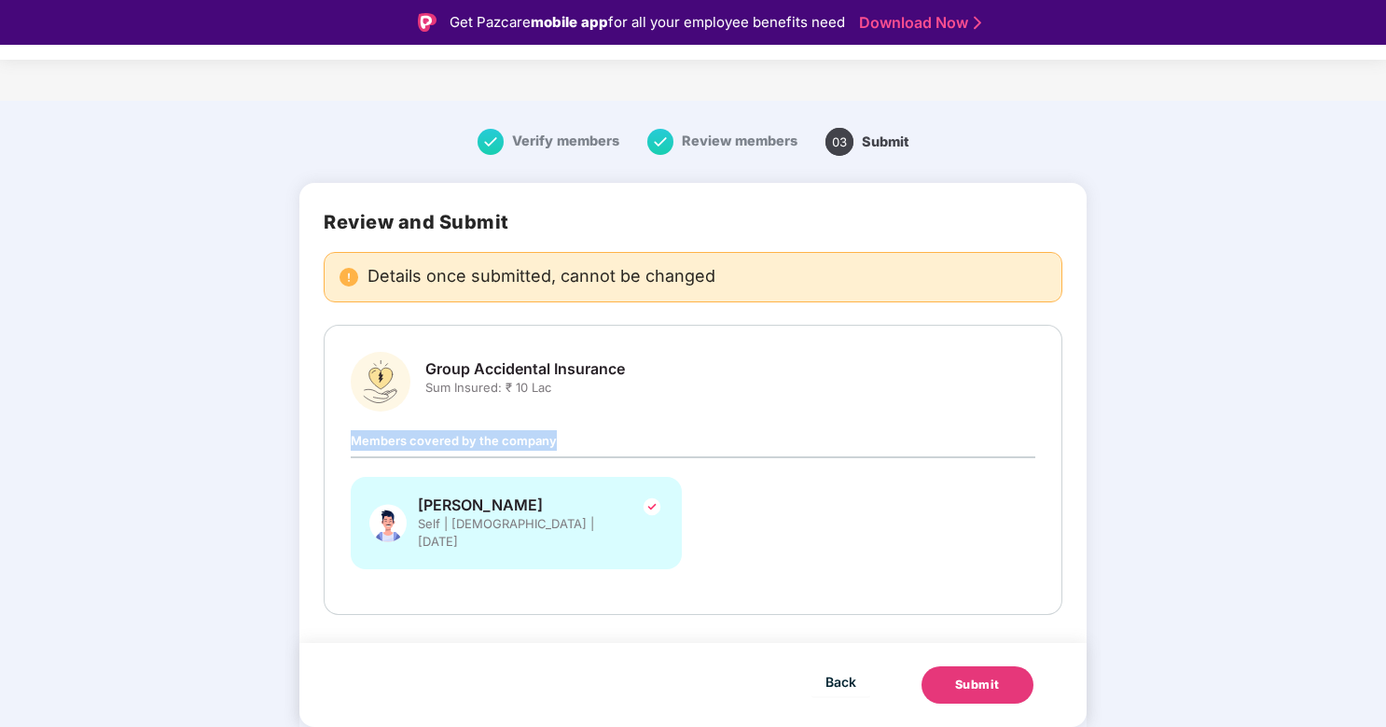
click at [285, 447] on div "Verify members Review members 03 Submit Review and Submit Details once submitte…" at bounding box center [693, 437] width 944 height 654
click at [442, 426] on div "Group Accidental Insurance Sum Insured: ₹ 10 Lac Members covered by the company…" at bounding box center [693, 470] width 684 height 236
drag, startPoint x: 557, startPoint y: 439, endPoint x: 343, endPoint y: 439, distance: 213.7
click at [343, 439] on div "Group Accidental Insurance Sum Insured: ₹ 10 Lac Members covered by the company…" at bounding box center [693, 470] width 738 height 290
click at [352, 439] on div "Group Accidental Insurance Sum Insured: ₹ 10 Lac Members covered by the company…" at bounding box center [693, 470] width 738 height 290
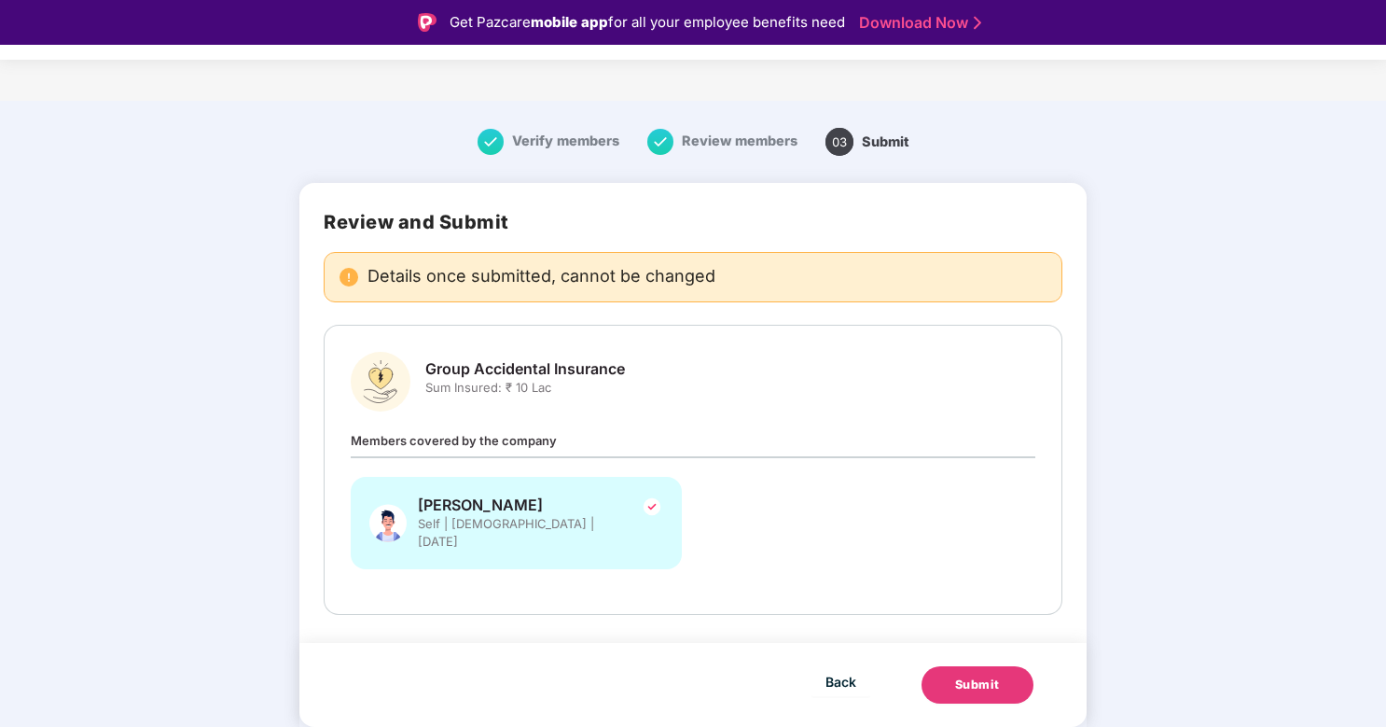
drag, startPoint x: 352, startPoint y: 439, endPoint x: 576, endPoint y: 428, distance: 224.2
click at [576, 428] on div "Group Accidental Insurance Sum Insured: ₹ 10 Lac Members covered by the company…" at bounding box center [693, 470] width 738 height 290
click at [576, 428] on div "Group Accidental Insurance Sum Insured: ₹ 10 Lac Members covered by the company…" at bounding box center [693, 470] width 684 height 236
click at [987, 676] on div "Submit" at bounding box center [977, 685] width 45 height 19
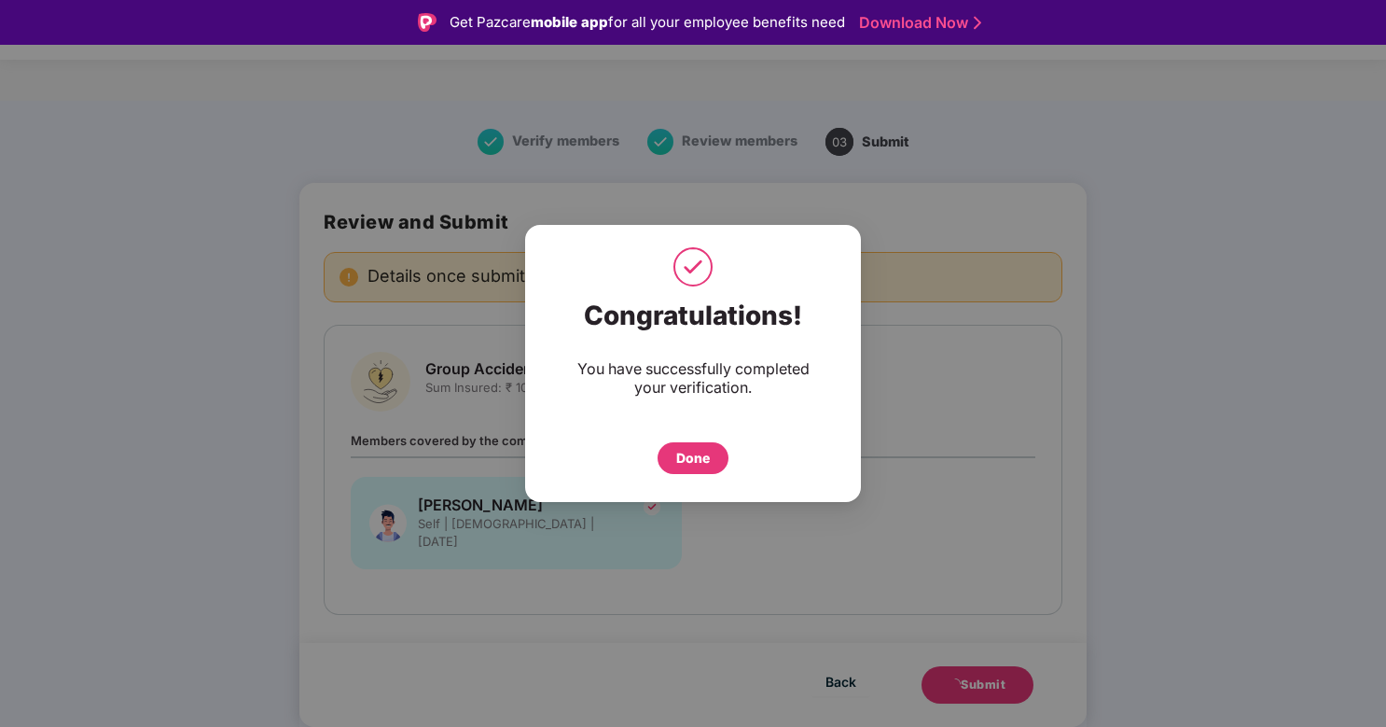
click at [698, 460] on div "Done" at bounding box center [693, 458] width 34 height 21
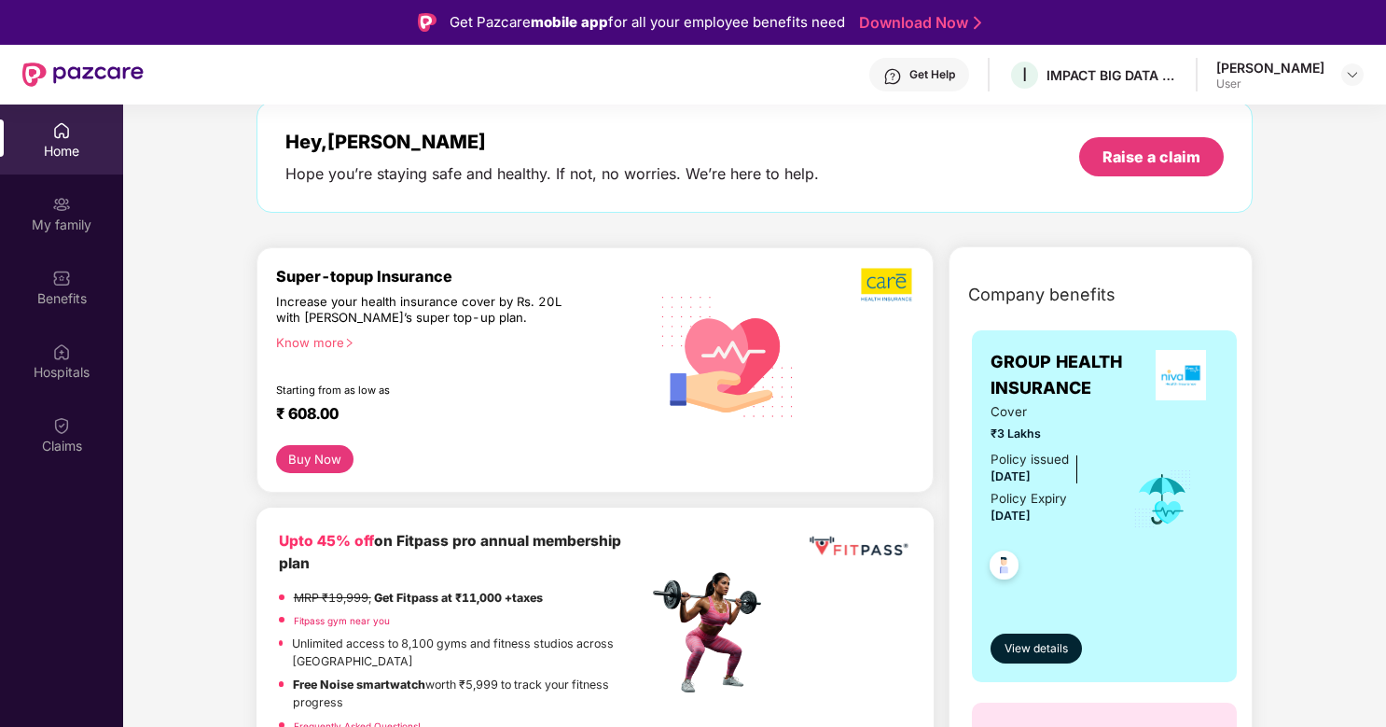
scroll to position [107, 0]
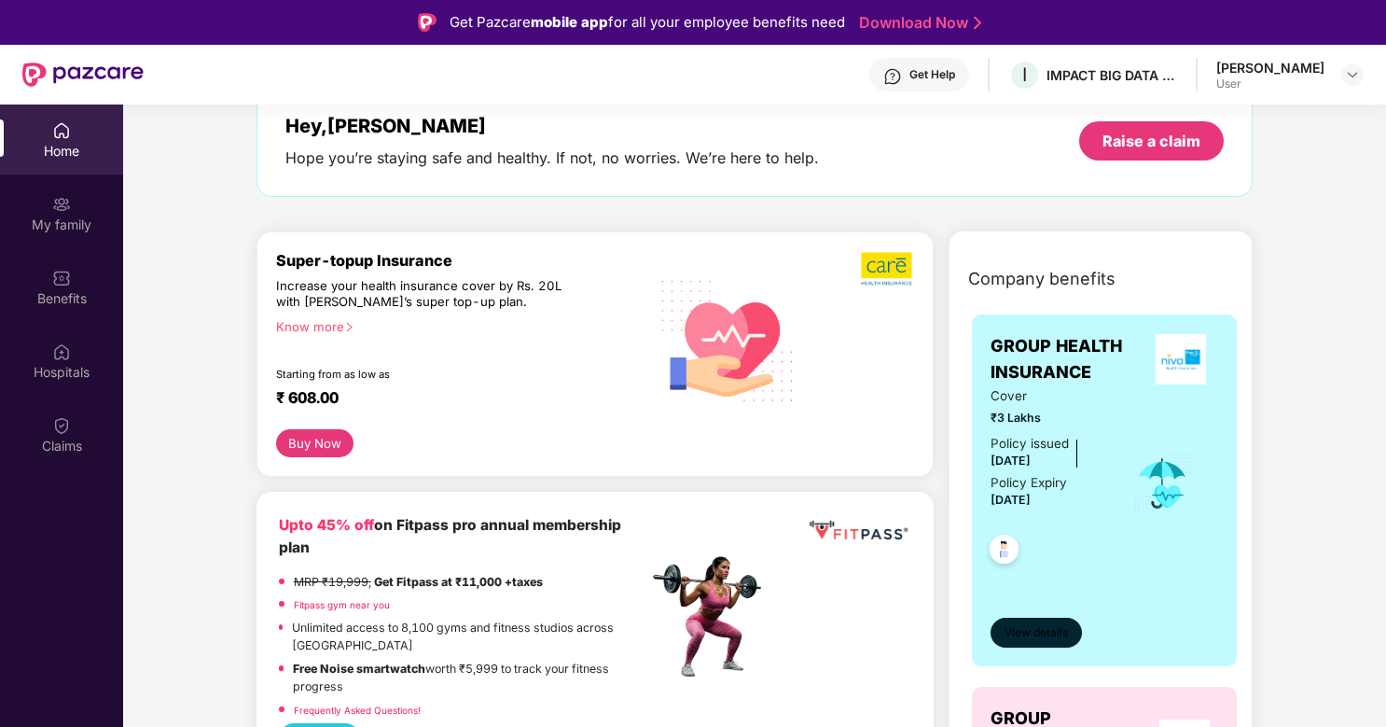
click at [1048, 627] on span "View details" at bounding box center [1036, 633] width 63 height 18
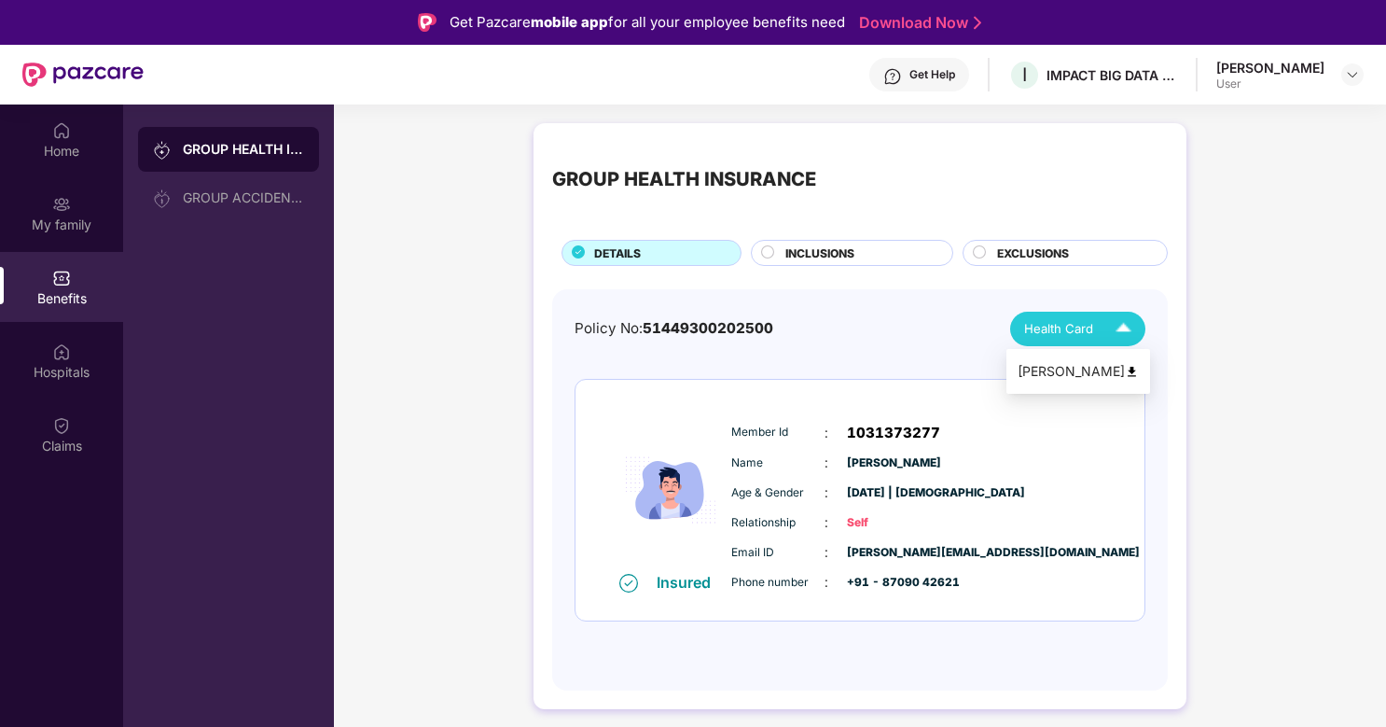
click at [1102, 329] on div "Health Card" at bounding box center [1082, 329] width 116 height 33
click at [1080, 466] on div "Name : Himanshu Kumar" at bounding box center [916, 463] width 370 height 21
click at [24, 224] on div "My family" at bounding box center [61, 225] width 123 height 19
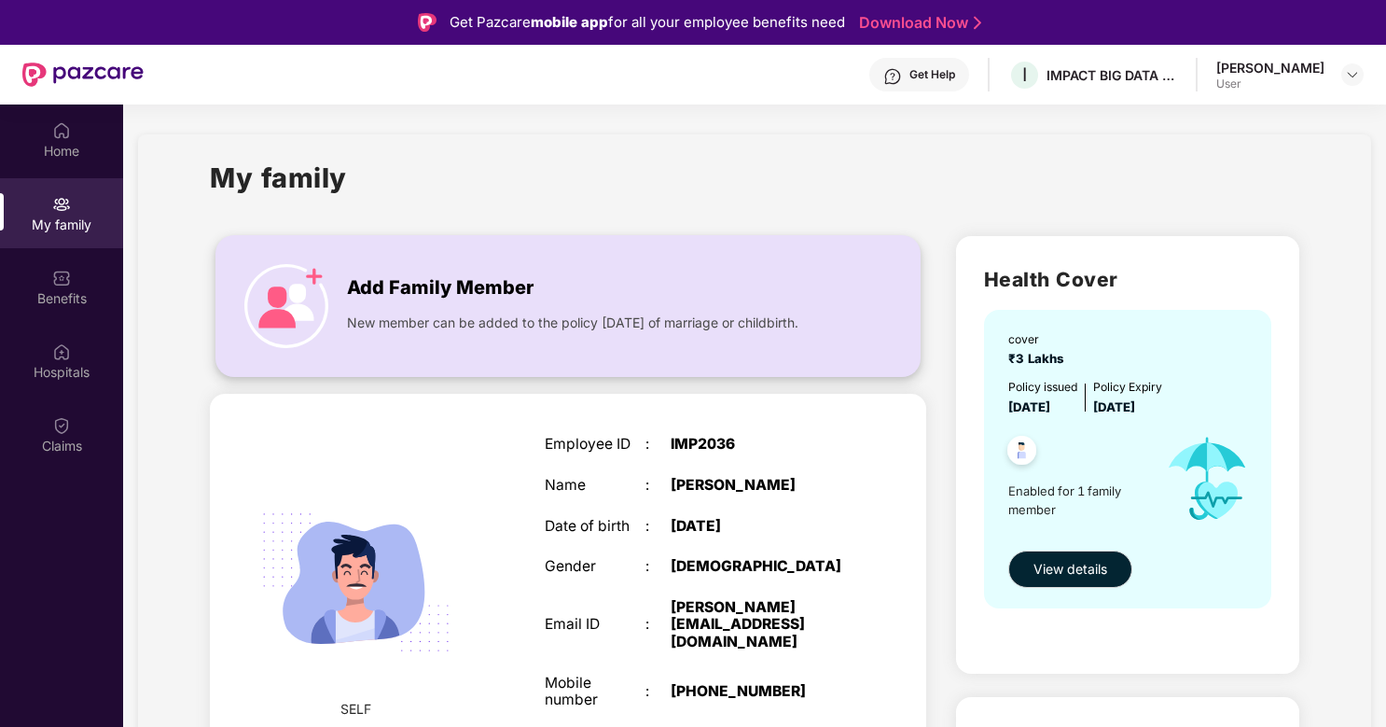
click at [305, 324] on img at bounding box center [286, 306] width 84 height 84
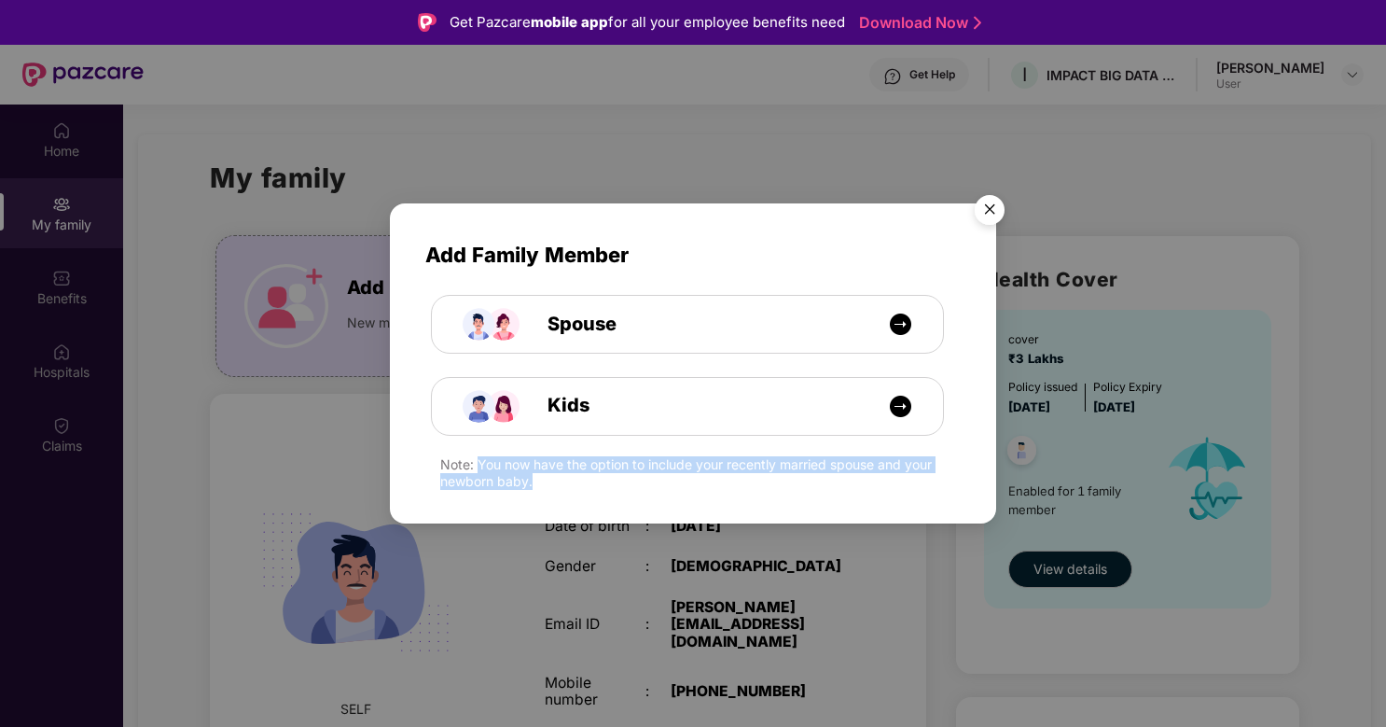
drag, startPoint x: 481, startPoint y: 464, endPoint x: 562, endPoint y: 498, distance: 88.2
click at [562, 498] on div "Add Family Member Spouse Kids Note: You now have the option to include your rec…" at bounding box center [693, 353] width 606 height 301
drag, startPoint x: 562, startPoint y: 498, endPoint x: 473, endPoint y: 455, distance: 98.5
click at [473, 455] on div "Add Family Member Spouse Kids Note: You now have the option to include your rec…" at bounding box center [693, 353] width 606 height 301
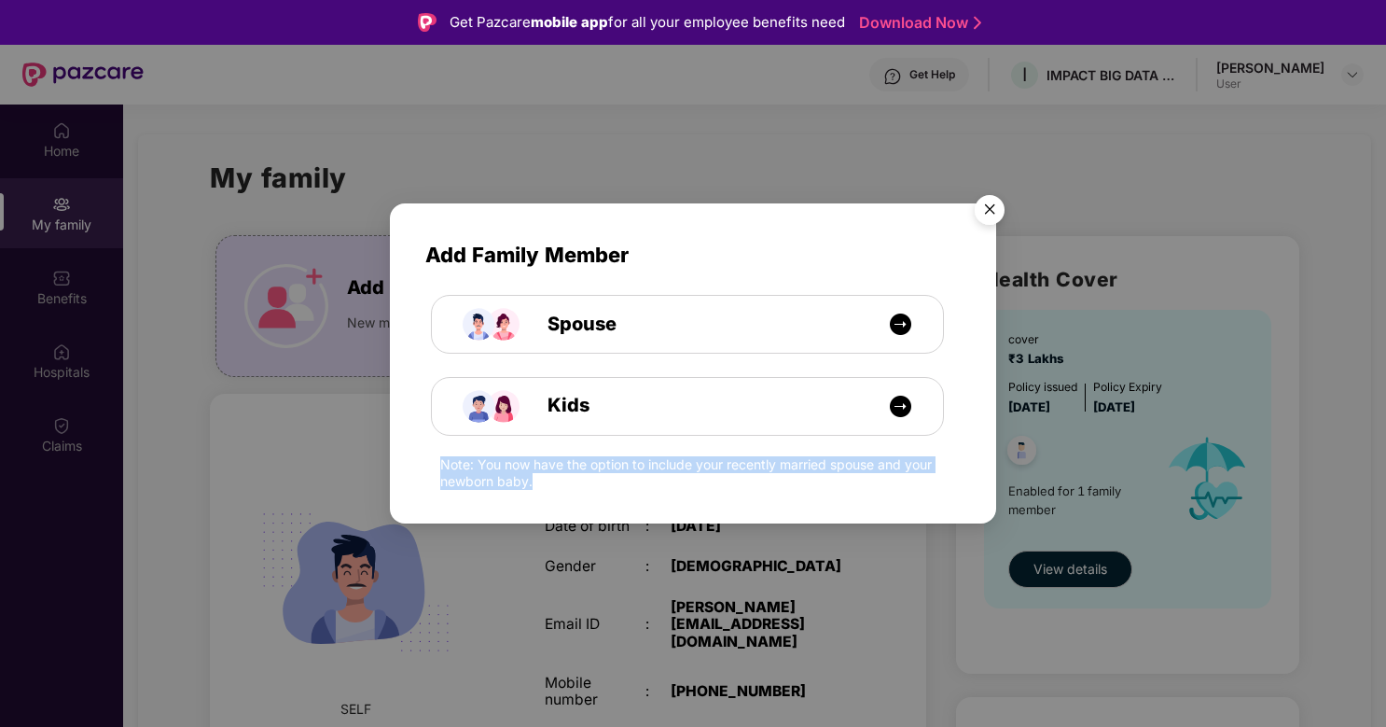
click at [984, 208] on img "Close" at bounding box center [990, 213] width 52 height 52
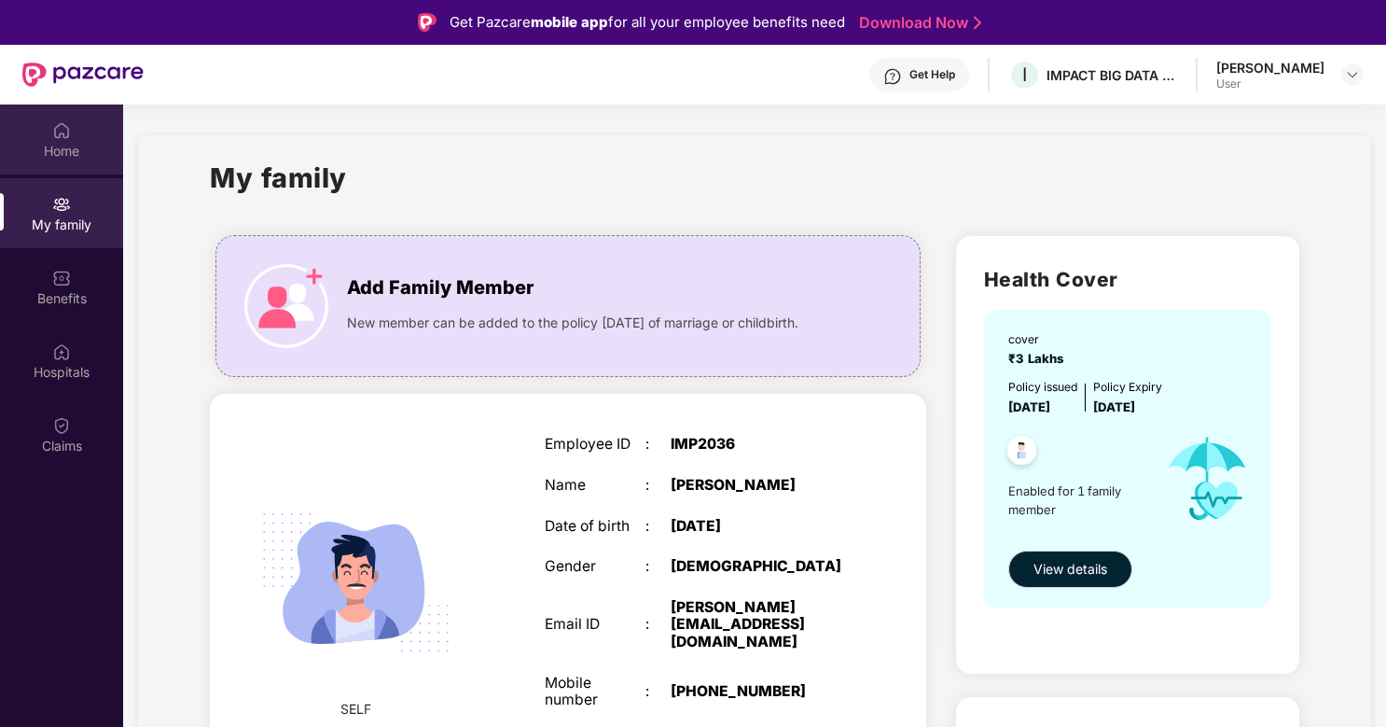
click at [54, 138] on img at bounding box center [61, 130] width 19 height 19
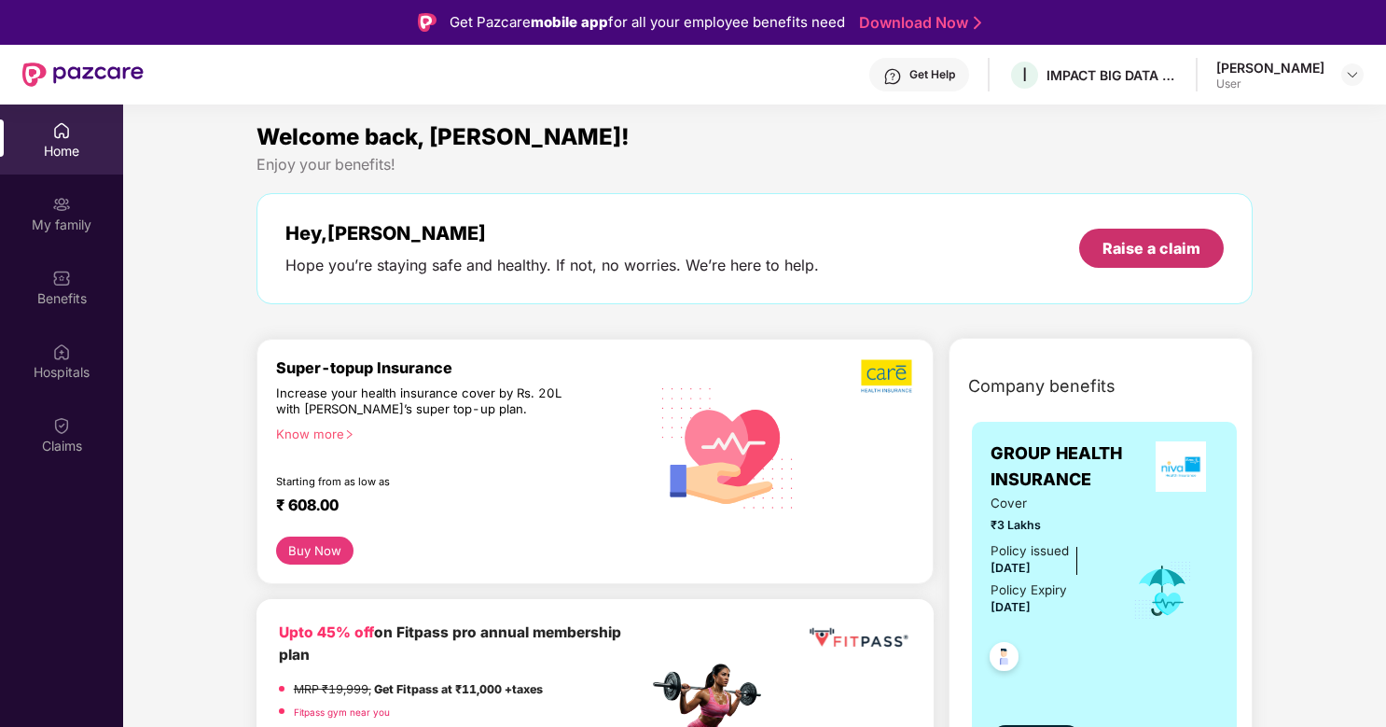
click at [1156, 261] on div "Raise a claim" at bounding box center [1152, 248] width 145 height 39
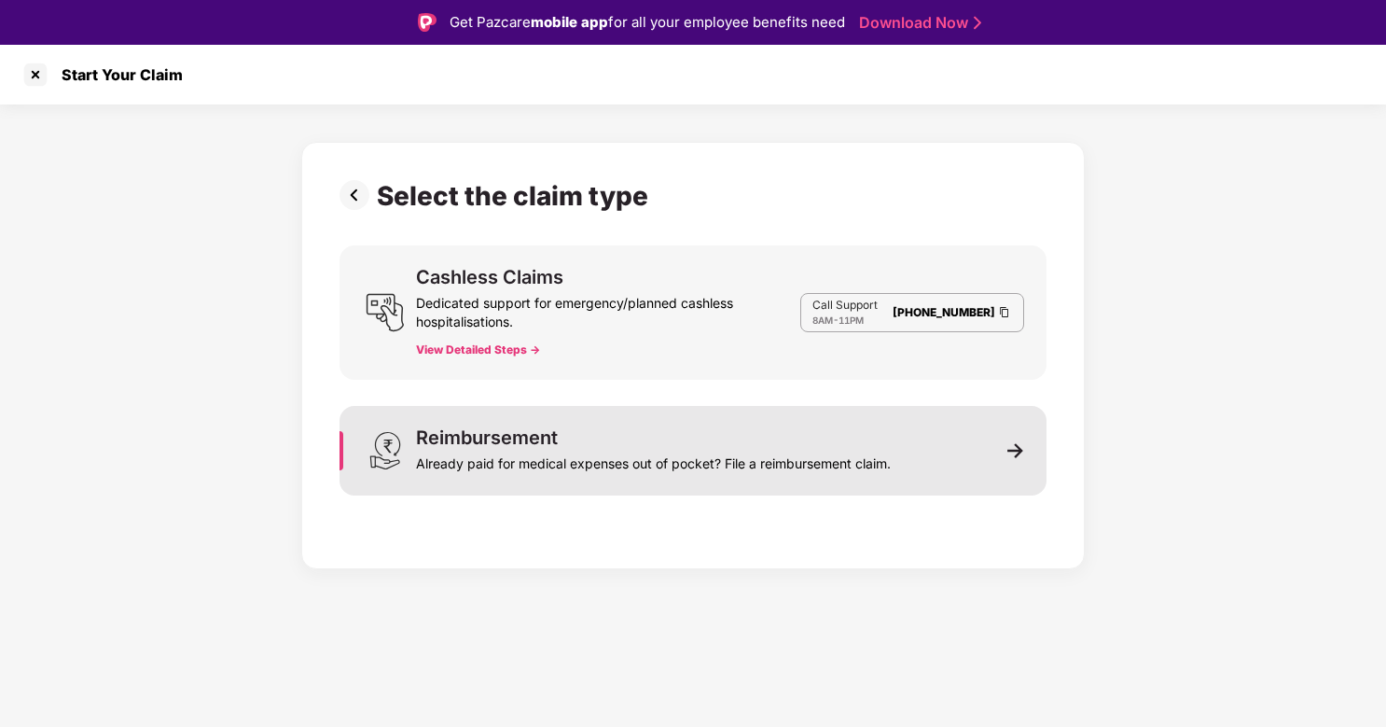
click at [1008, 455] on img at bounding box center [1016, 450] width 17 height 17
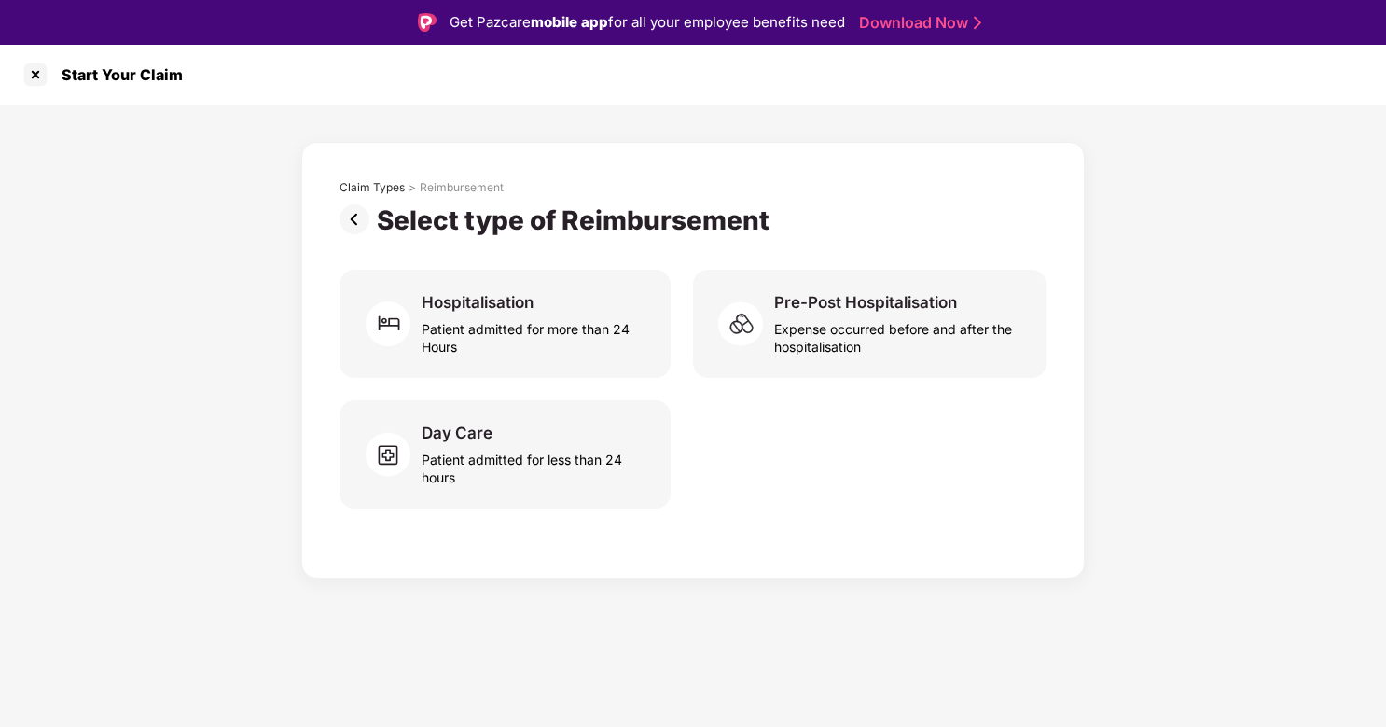
click at [356, 214] on img at bounding box center [358, 219] width 37 height 30
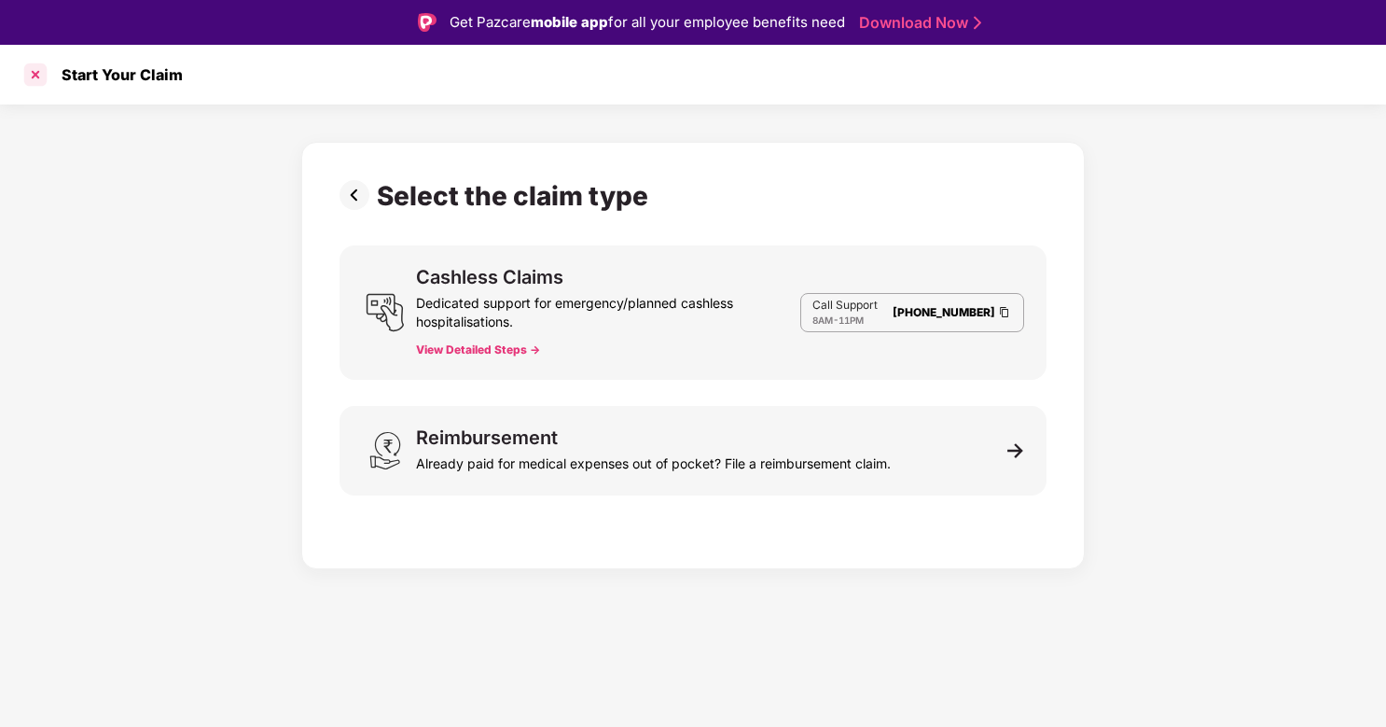
click at [35, 70] on div at bounding box center [36, 75] width 30 height 30
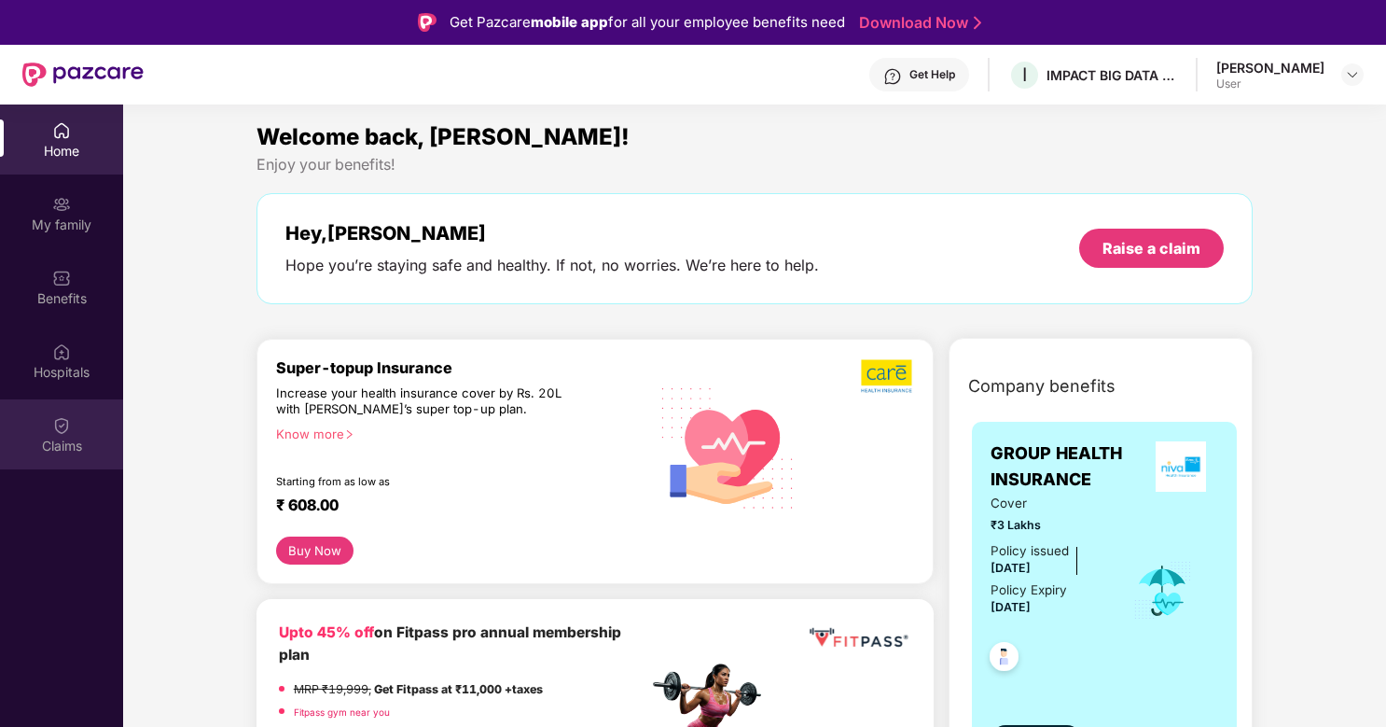
click at [66, 422] on img at bounding box center [61, 425] width 19 height 19
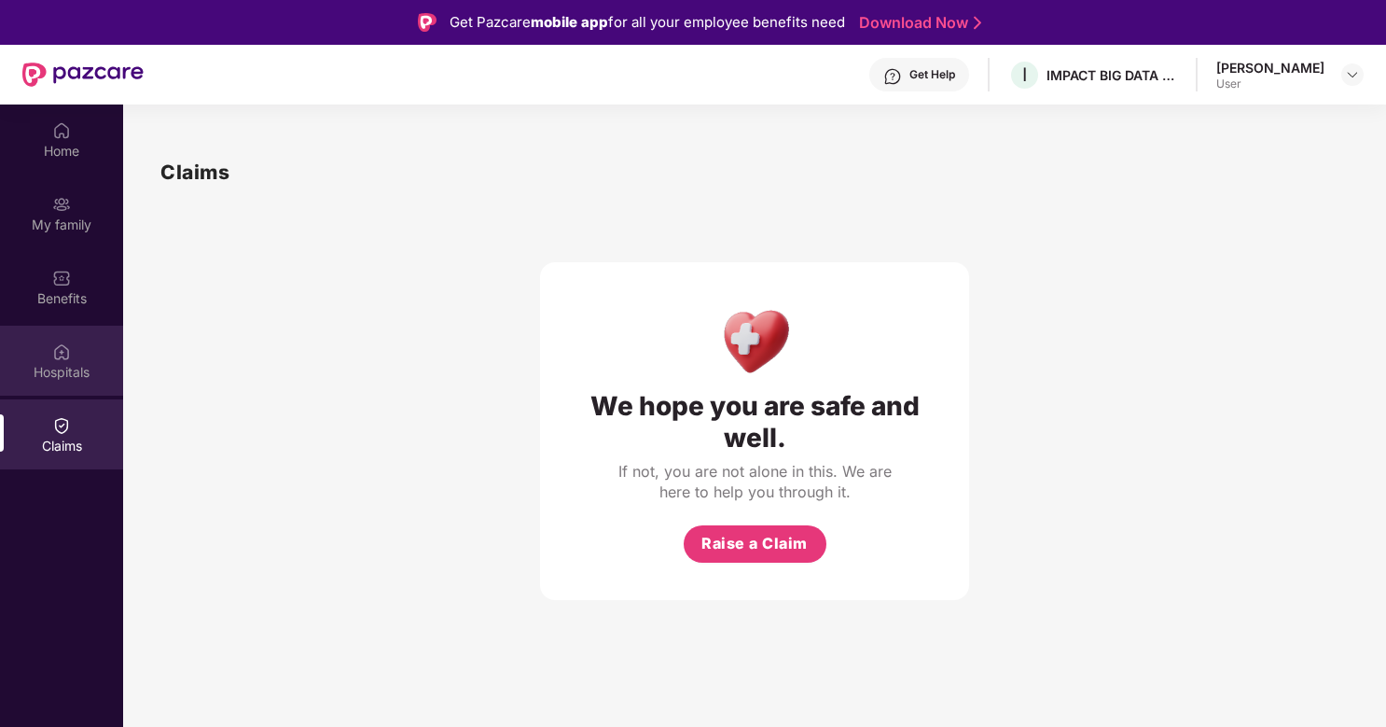
click at [49, 363] on div "Hospitals" at bounding box center [61, 372] width 123 height 19
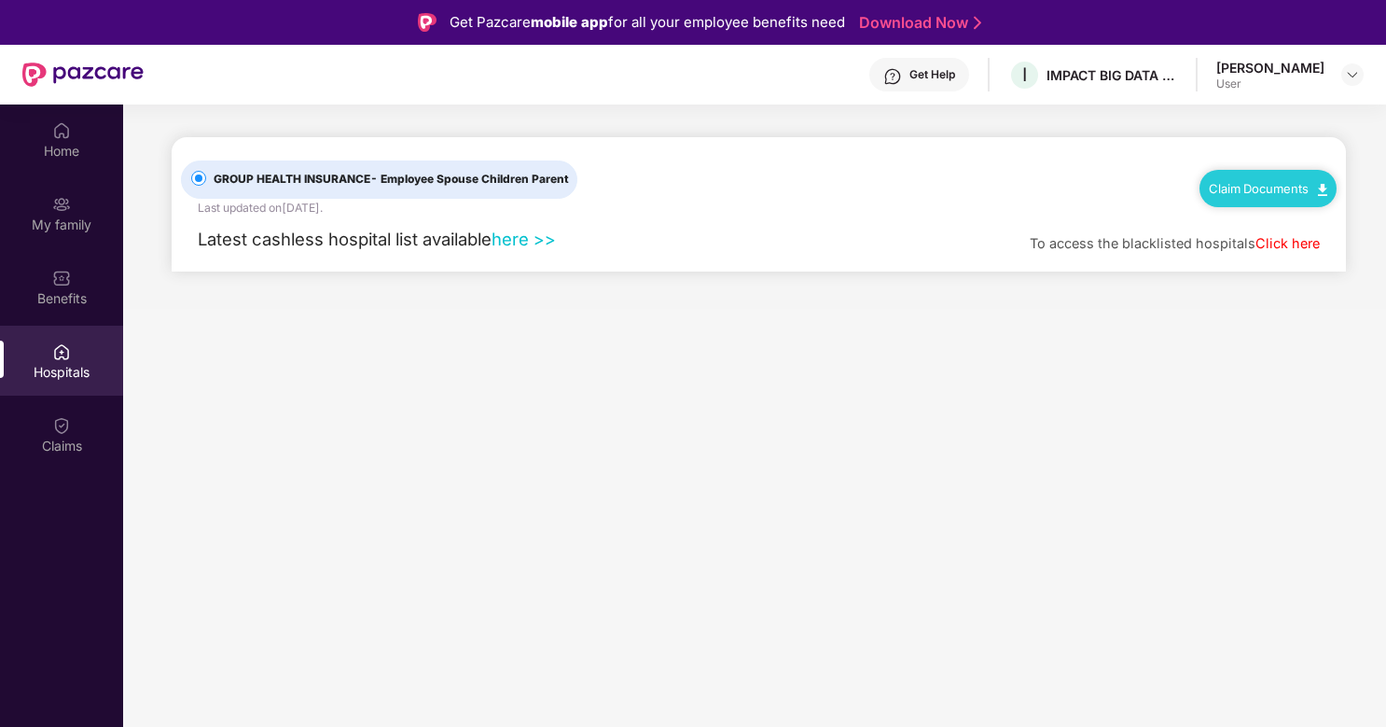
click at [517, 238] on link "here >>" at bounding box center [524, 239] width 64 height 21
click at [1276, 246] on link "Click here" at bounding box center [1288, 243] width 64 height 16
click at [355, 174] on span "GROUP HEALTH INSURANCE - Employee Spouse Children Parent" at bounding box center [391, 180] width 370 height 18
click at [387, 180] on span "- Employee Spouse Children Parent" at bounding box center [469, 179] width 199 height 14
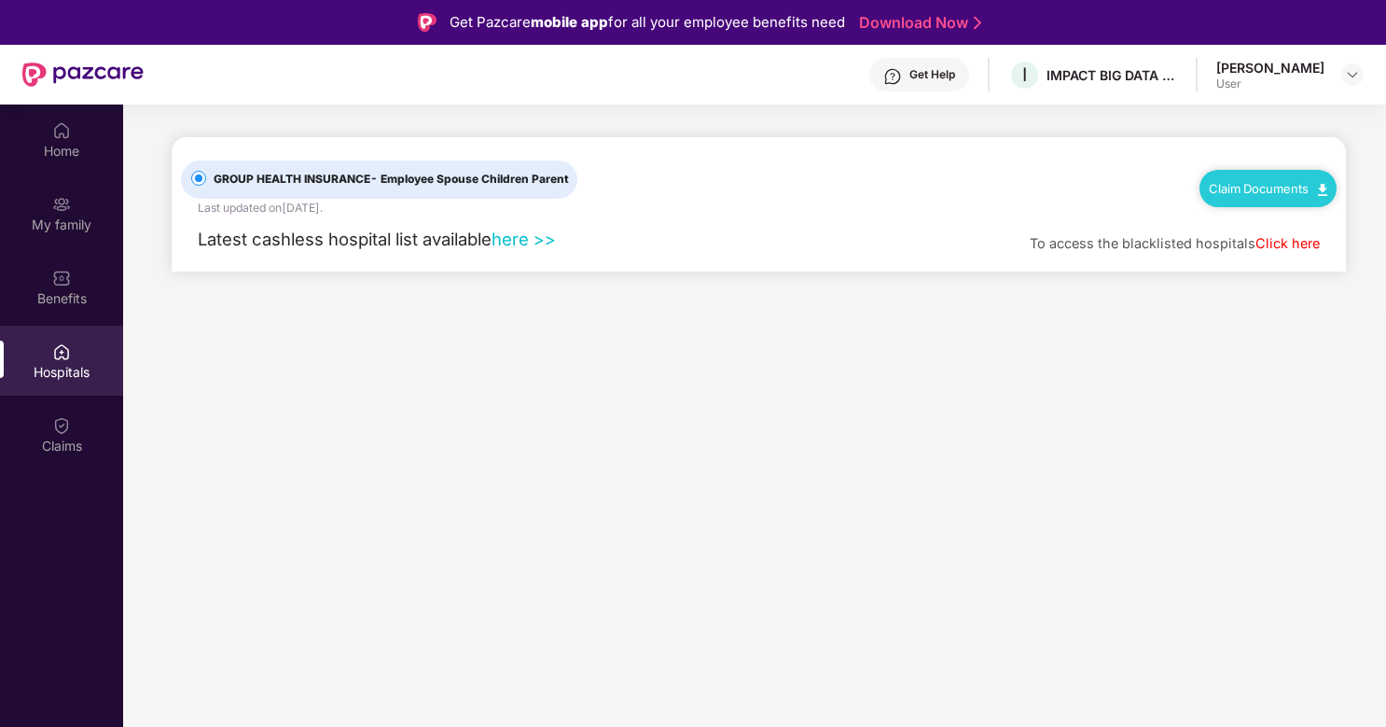
click at [1269, 186] on link "Claim Documents" at bounding box center [1268, 188] width 118 height 15
click at [1323, 222] on link "Claim Form" at bounding box center [1276, 221] width 121 height 40
click at [1245, 177] on div "Claim Documents" at bounding box center [1268, 188] width 137 height 37
click at [1323, 186] on img at bounding box center [1322, 190] width 9 height 12
click at [1318, 257] on link "Claim Process" at bounding box center [1276, 258] width 121 height 40
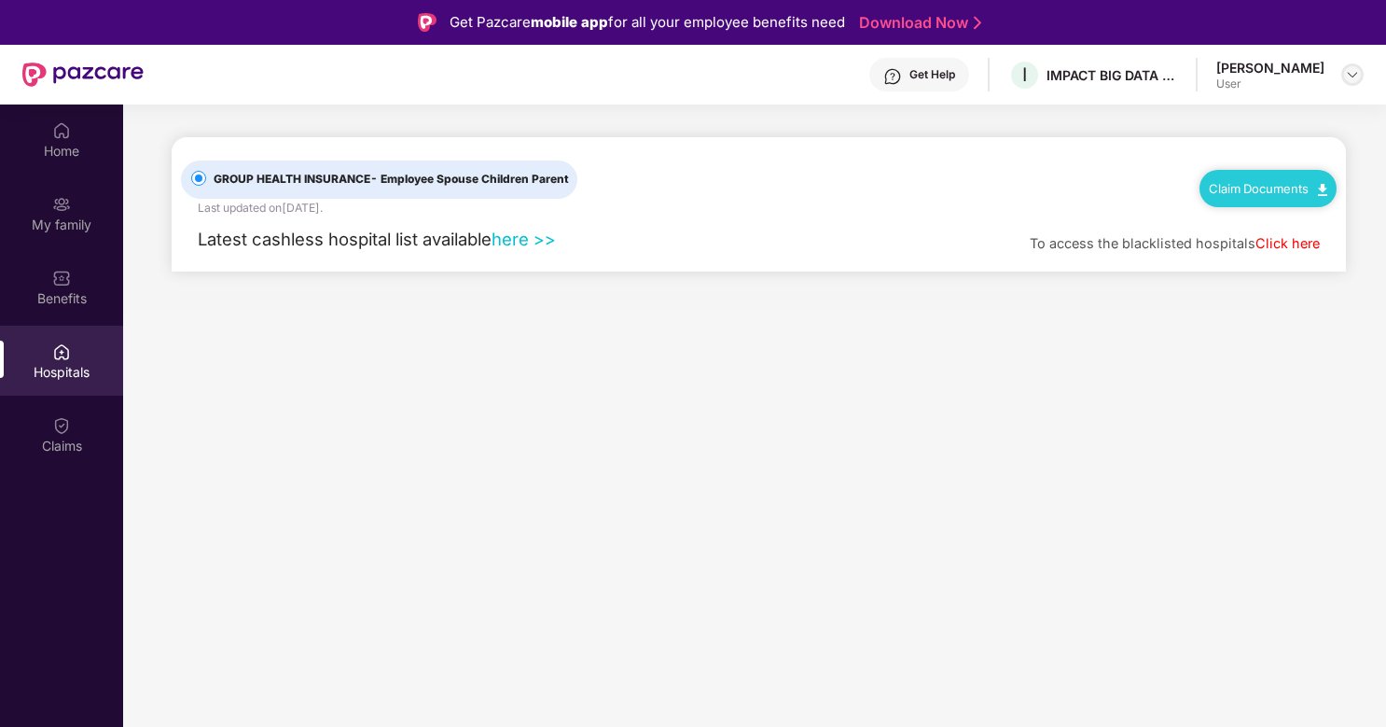
click at [1349, 81] on img at bounding box center [1352, 74] width 15 height 15
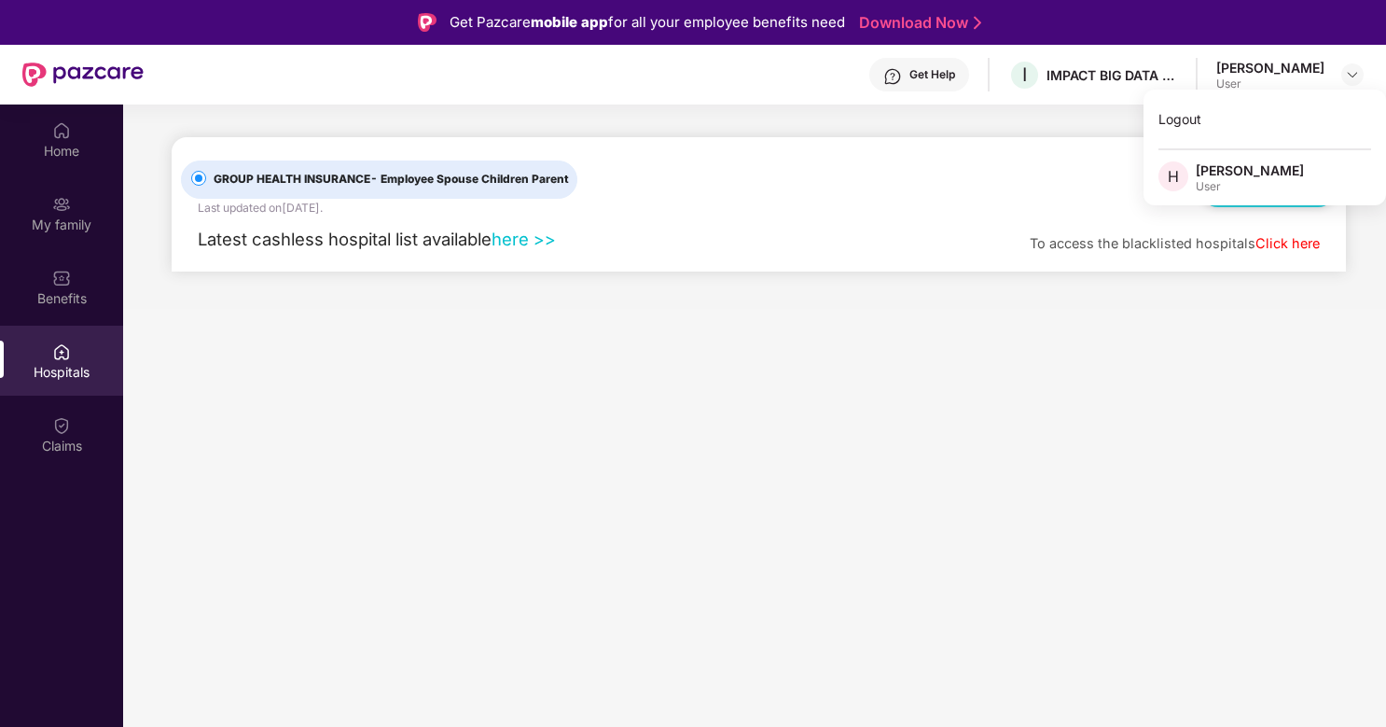
click at [747, 348] on main "GROUP HEALTH INSURANCE - Employee Spouse Children Parent Last updated on 7 Dec …" at bounding box center [754, 467] width 1263 height 727
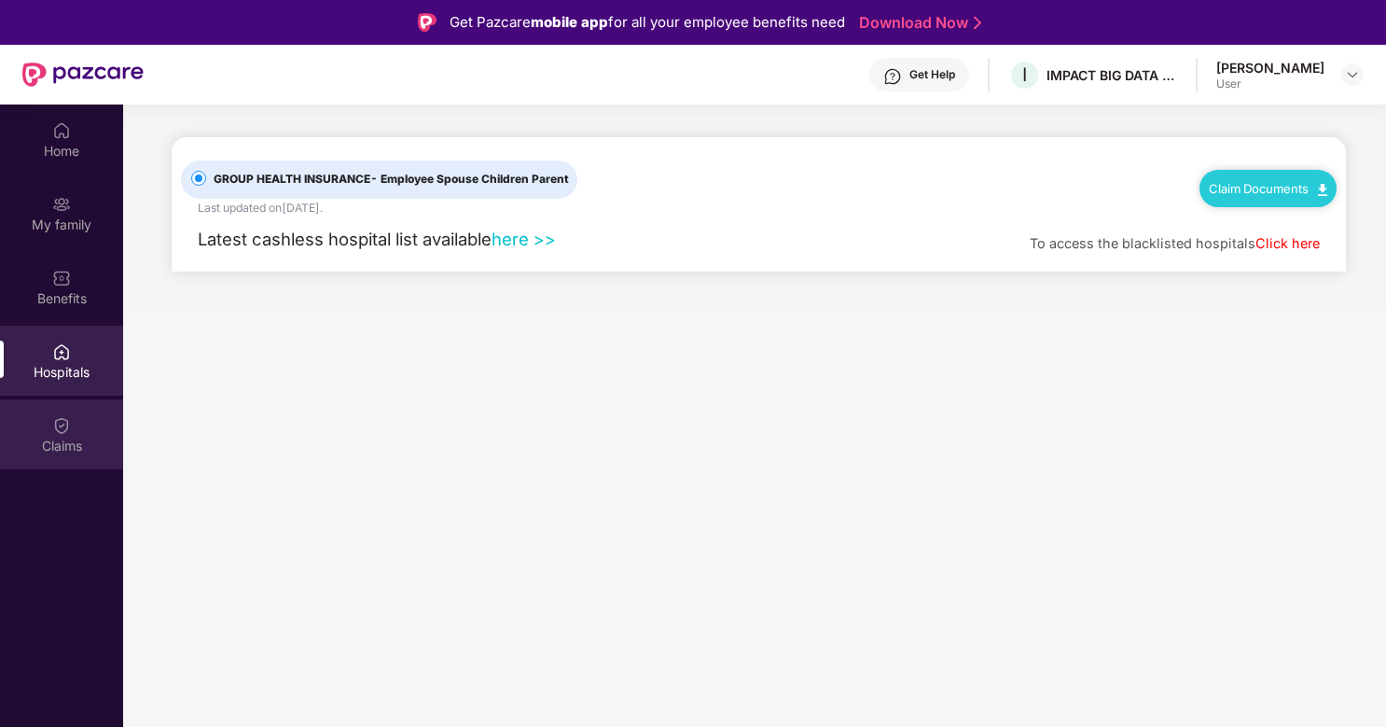
click at [40, 434] on div "Claims" at bounding box center [61, 434] width 123 height 70
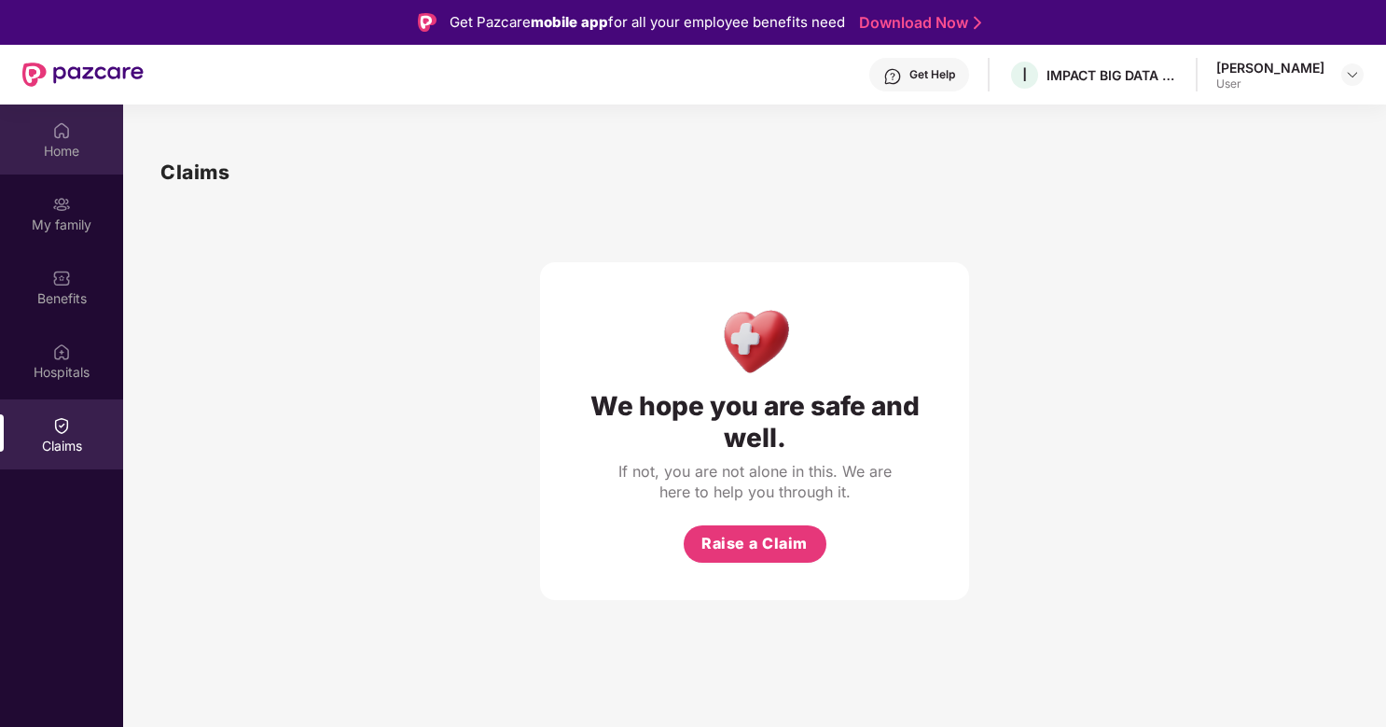
click at [86, 161] on div "Home" at bounding box center [61, 139] width 123 height 70
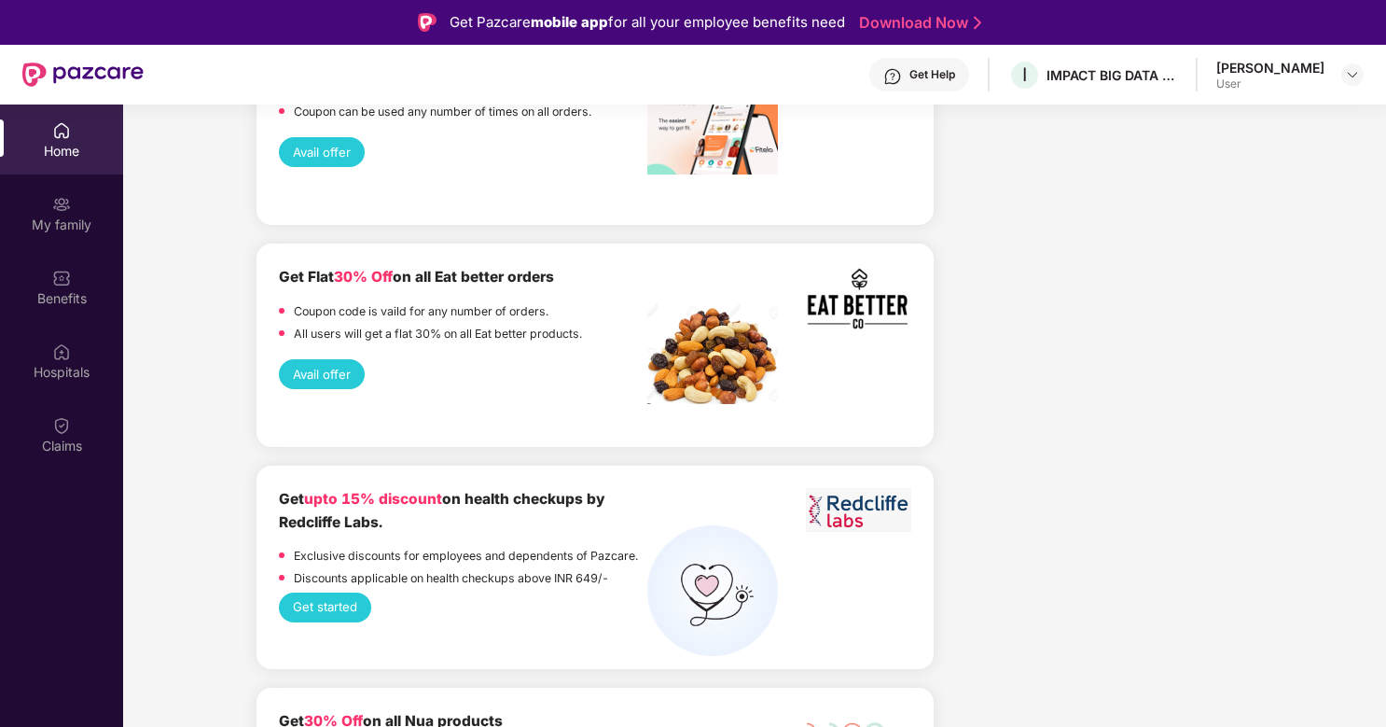
scroll to position [2694, 0]
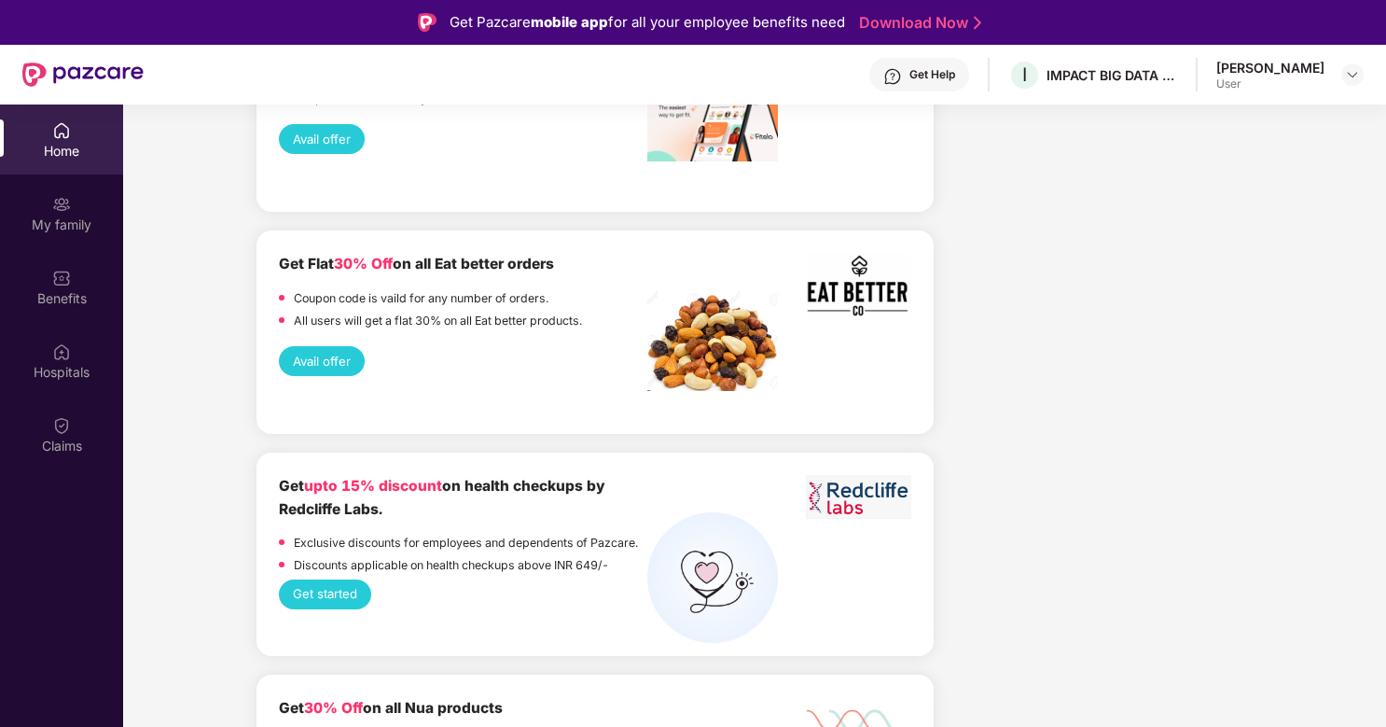
click at [313, 346] on button "Avail offer" at bounding box center [322, 361] width 86 height 30
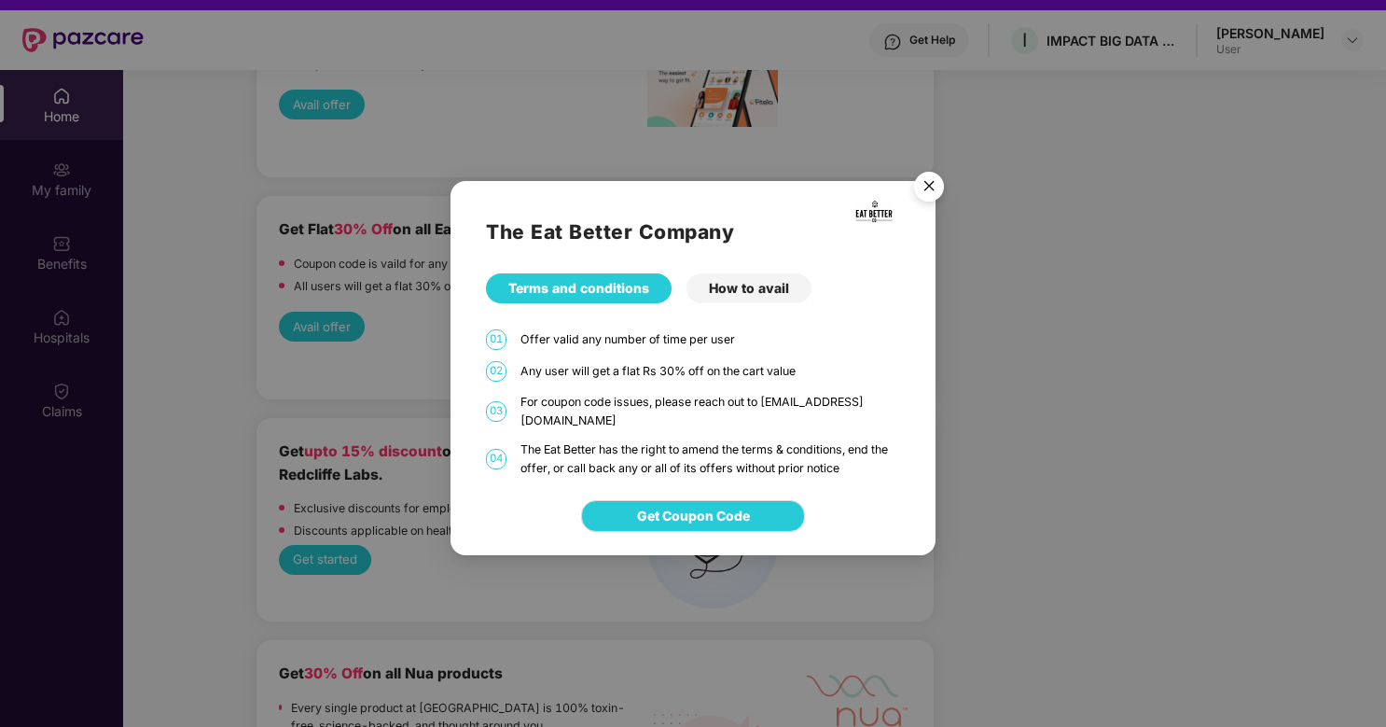
scroll to position [0, 0]
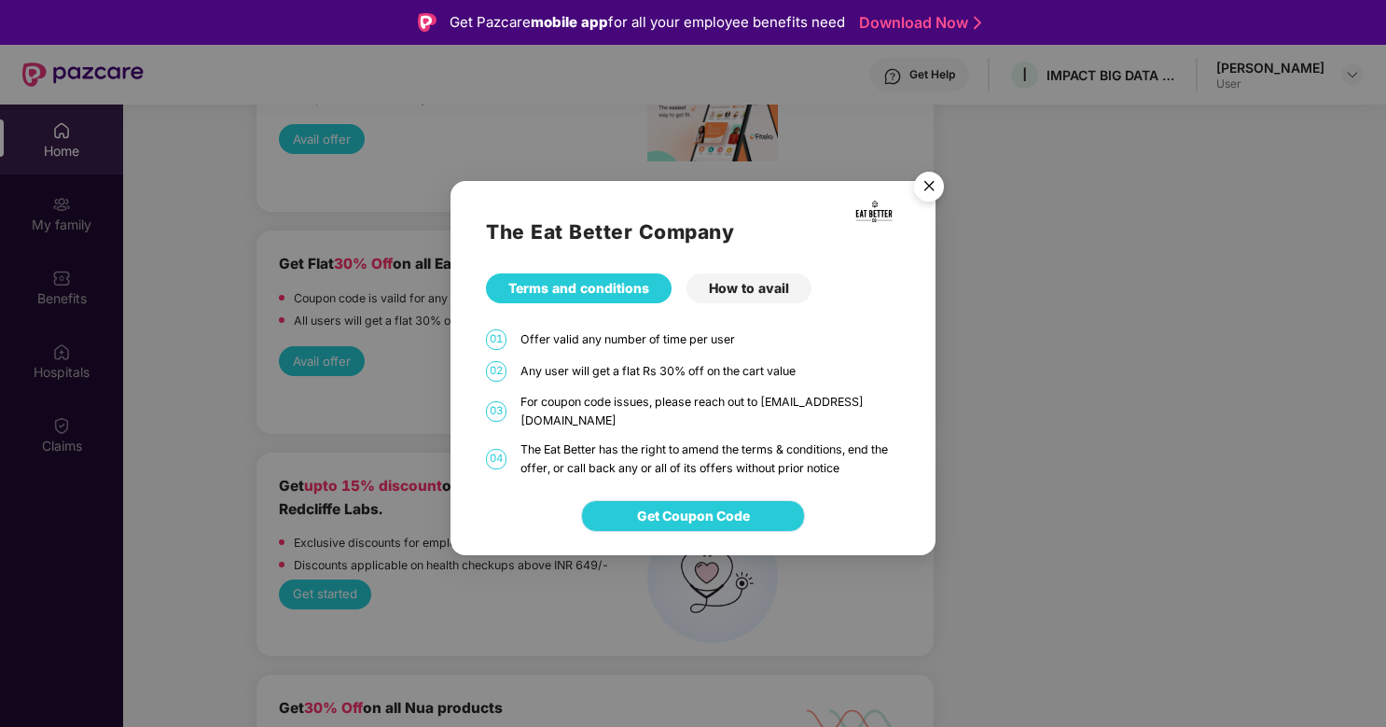
click at [703, 509] on span "Get Coupon Code" at bounding box center [693, 516] width 113 height 21
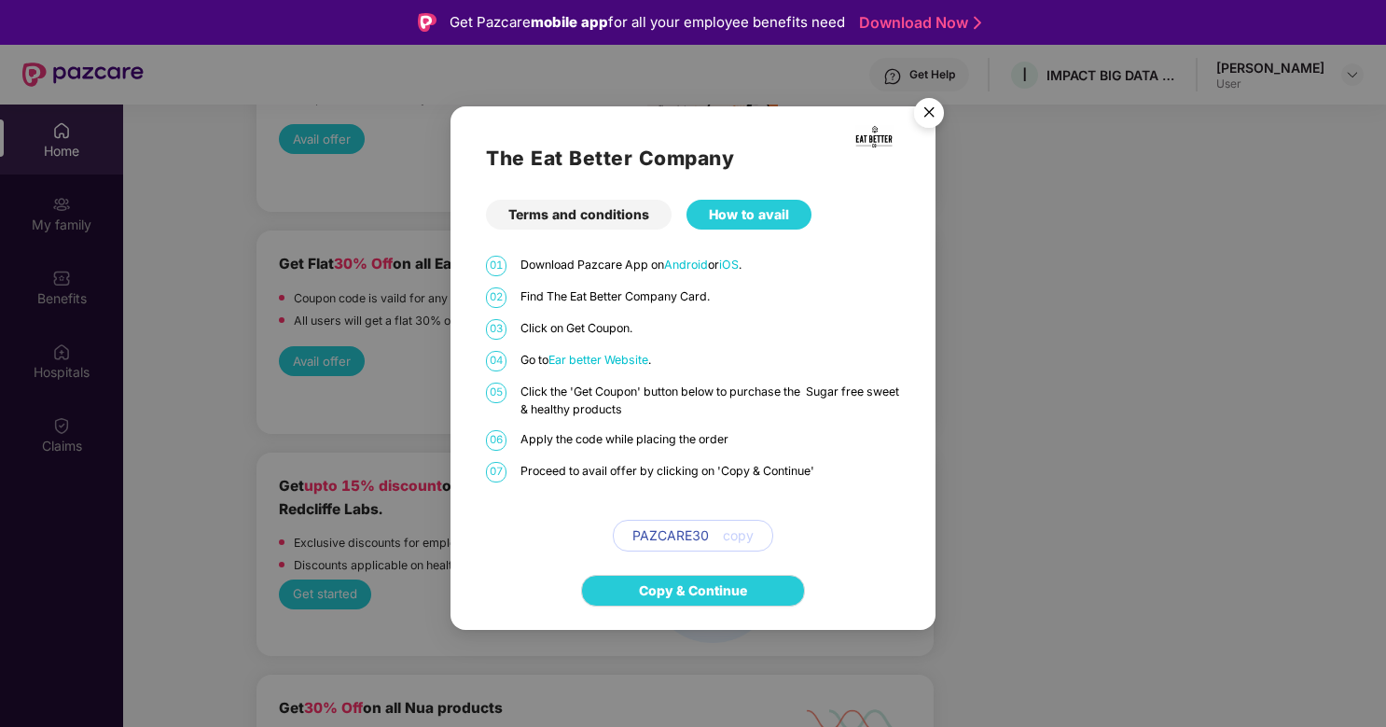
click at [618, 353] on span "Ear better Website" at bounding box center [599, 360] width 100 height 14
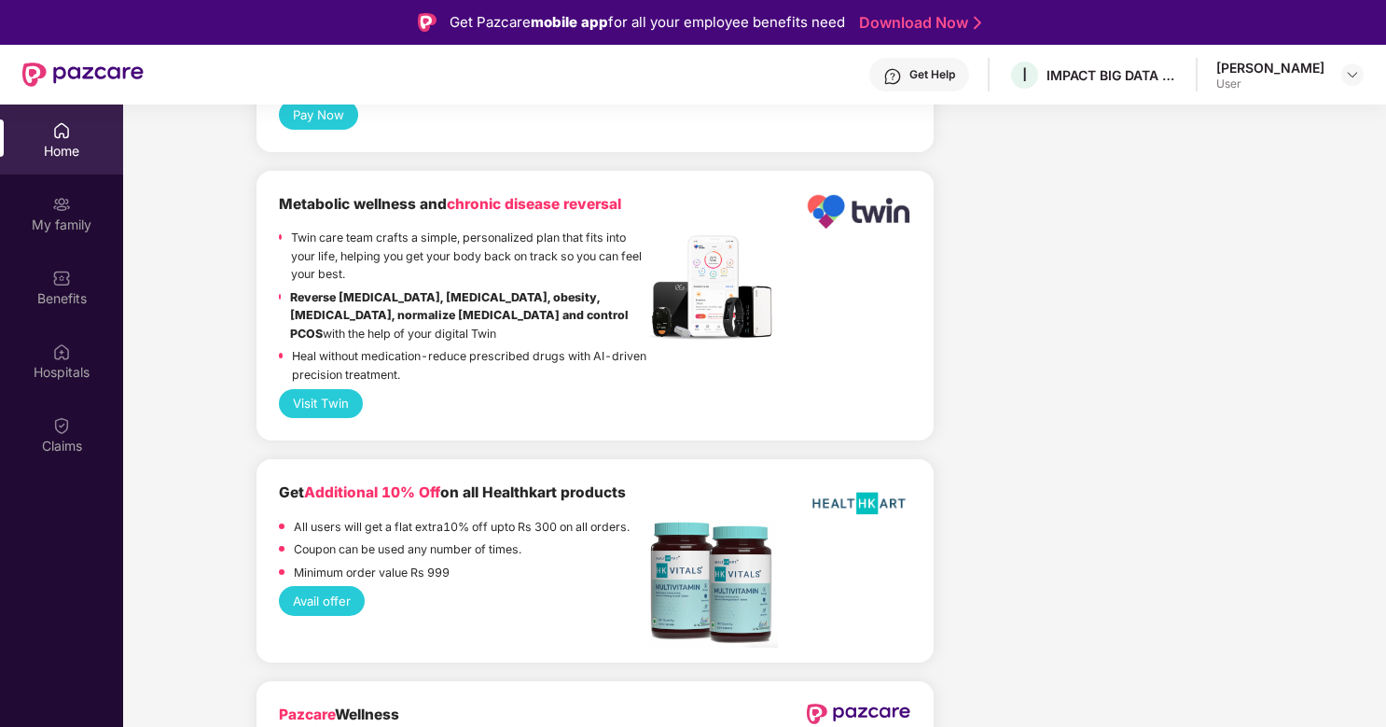
scroll to position [104, 0]
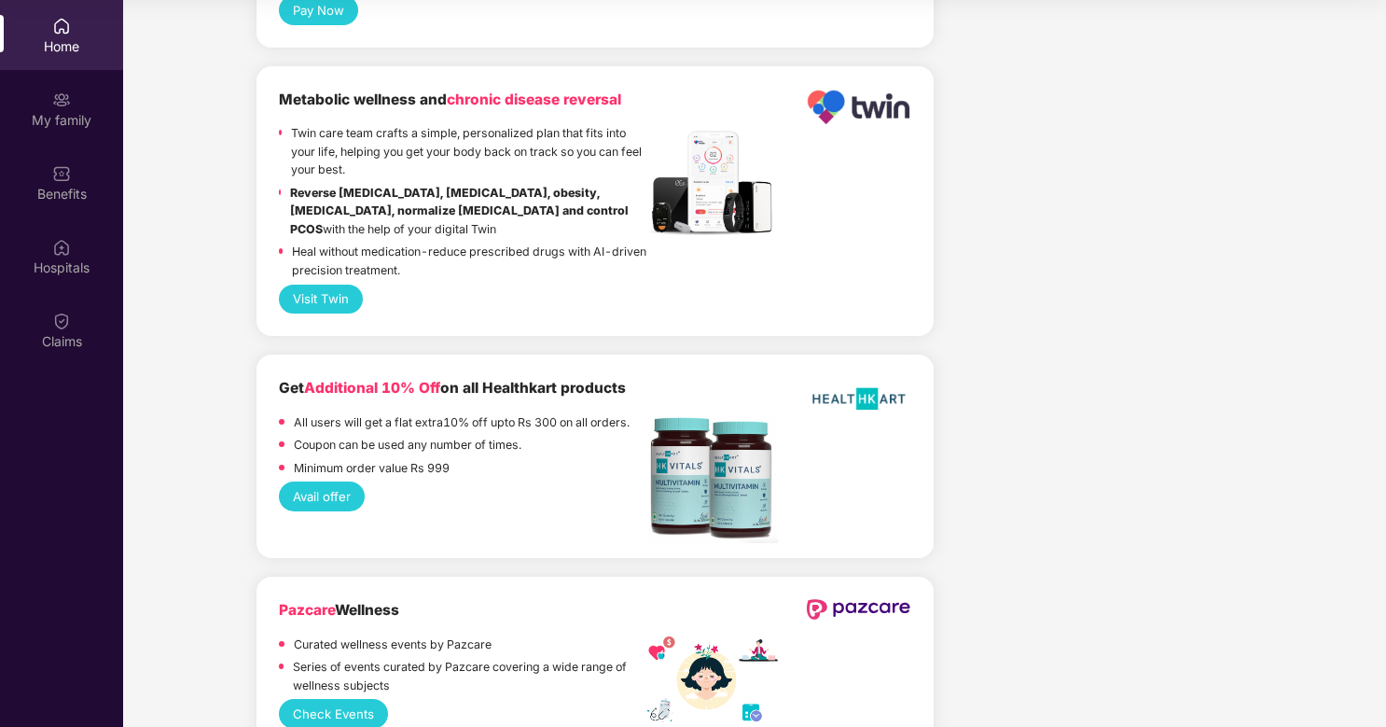
click at [357, 699] on button "Check Events" at bounding box center [333, 714] width 109 height 30
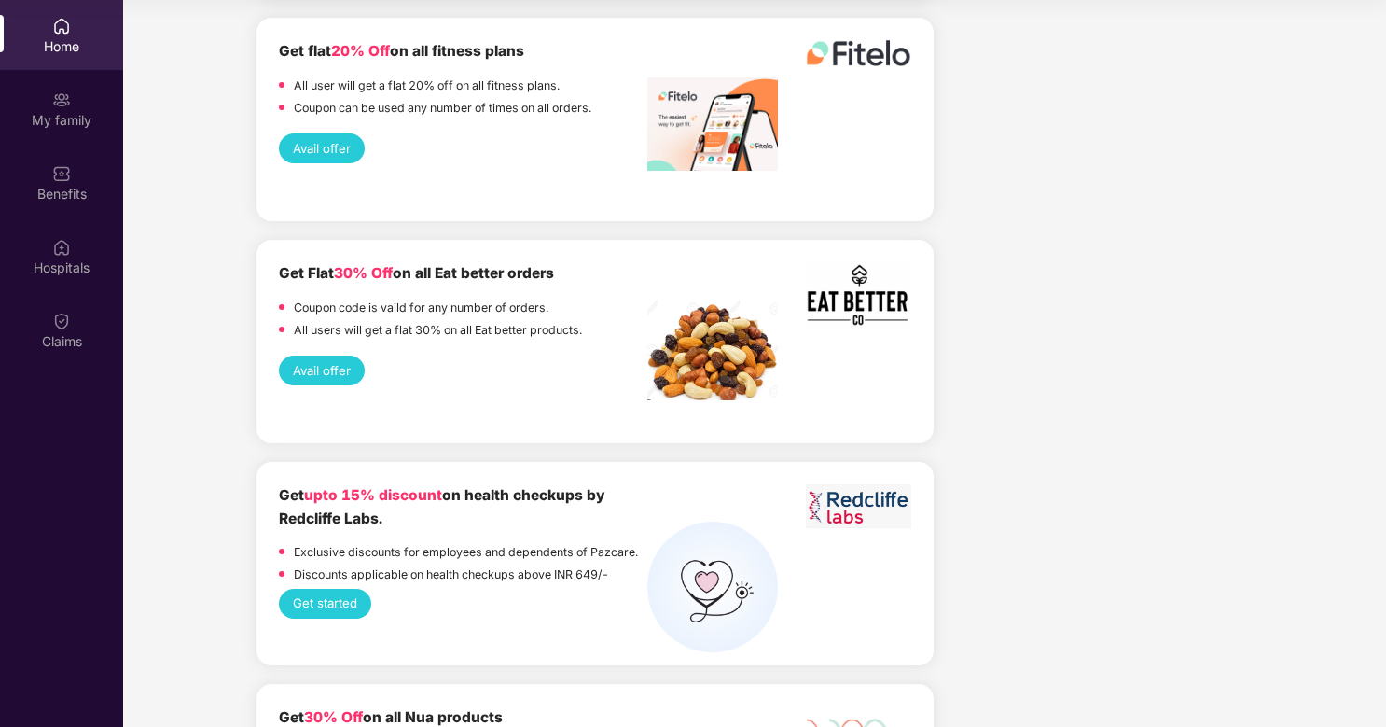
scroll to position [2579, 0]
click at [328, 356] on button "Avail offer" at bounding box center [322, 371] width 86 height 30
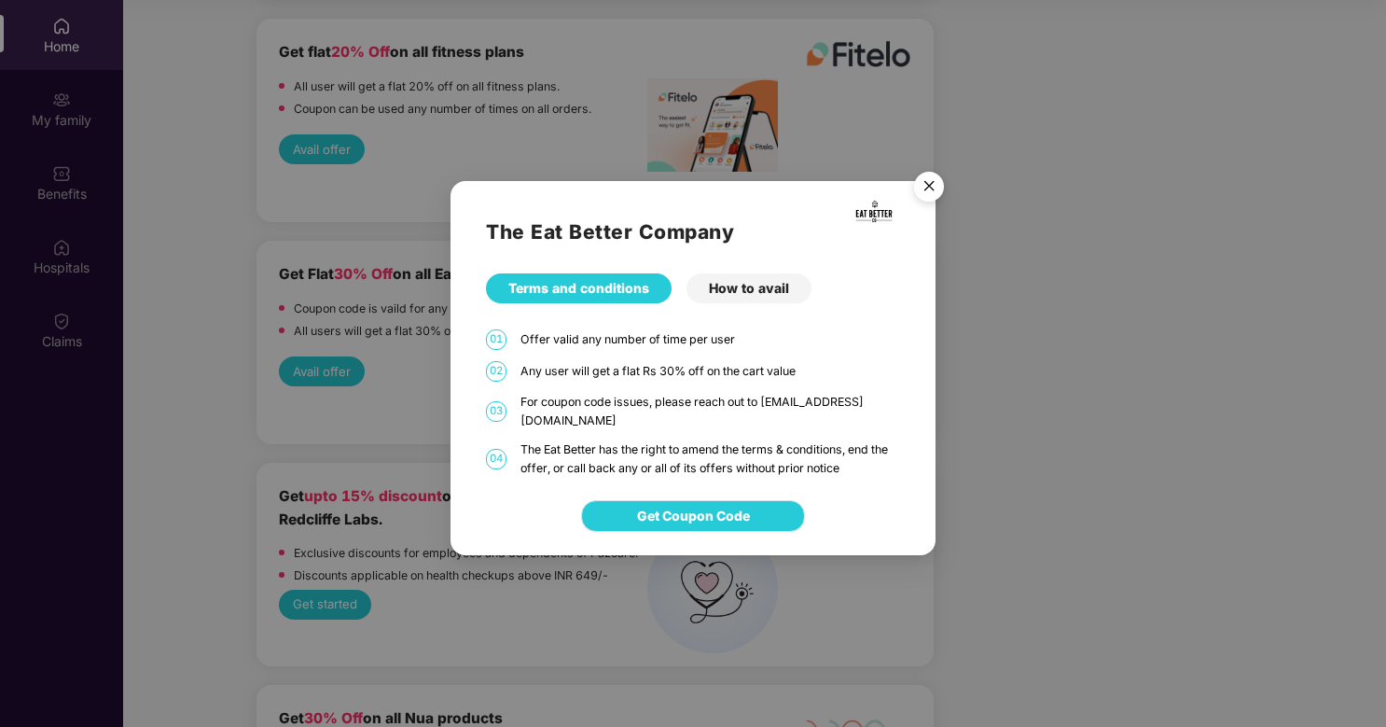
click at [746, 509] on span "Get Coupon Code" at bounding box center [693, 516] width 113 height 21
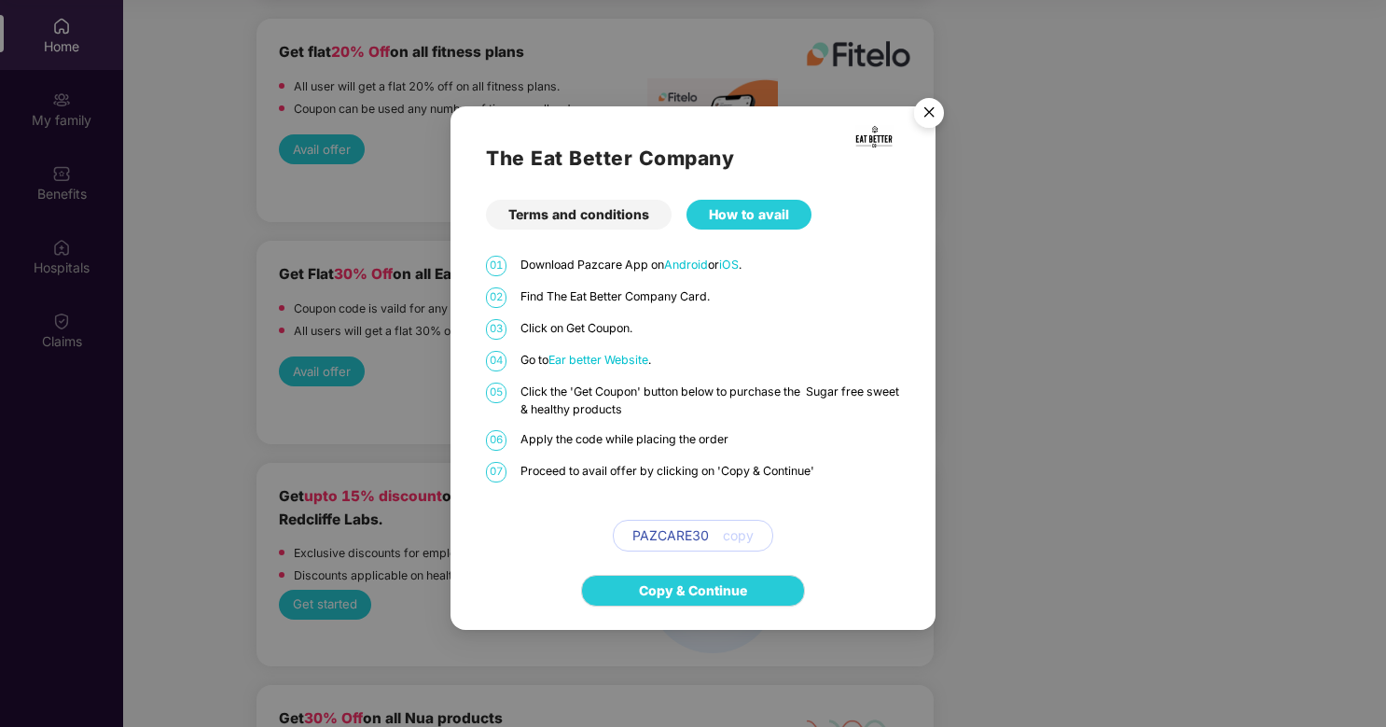
click at [747, 537] on span "copy" at bounding box center [738, 535] width 31 height 21
click at [629, 362] on span "Ear better Website" at bounding box center [599, 360] width 100 height 14
